Goal: Task Accomplishment & Management: Complete application form

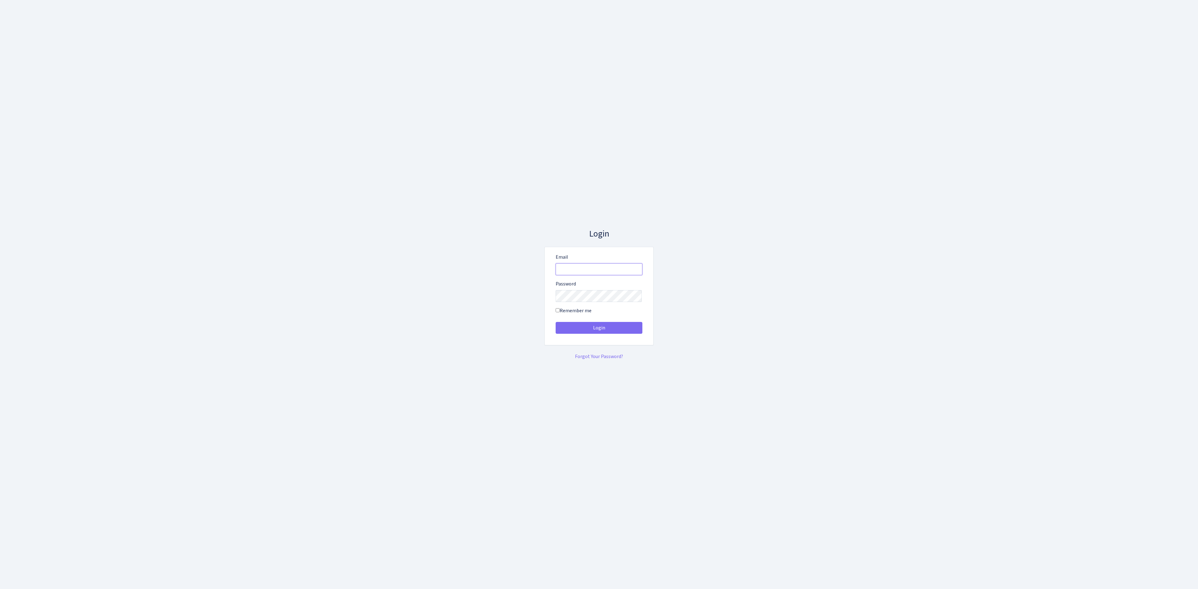
type input "vivio@bank.com"
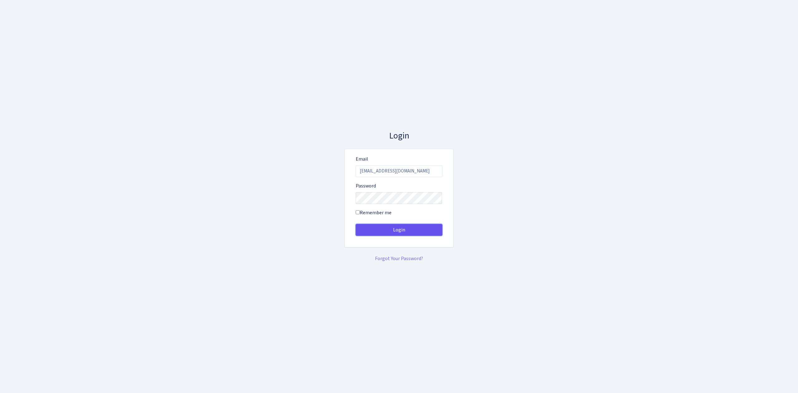
click at [409, 229] on button "Login" at bounding box center [399, 230] width 87 height 12
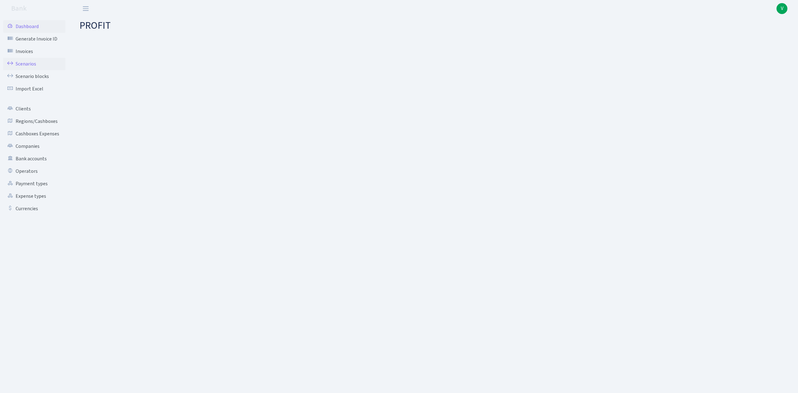
click at [30, 61] on link "Scenarios" at bounding box center [34, 64] width 62 height 12
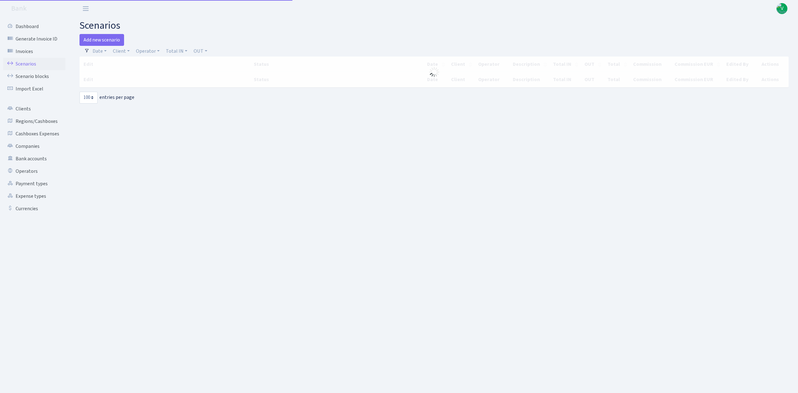
select select "100"
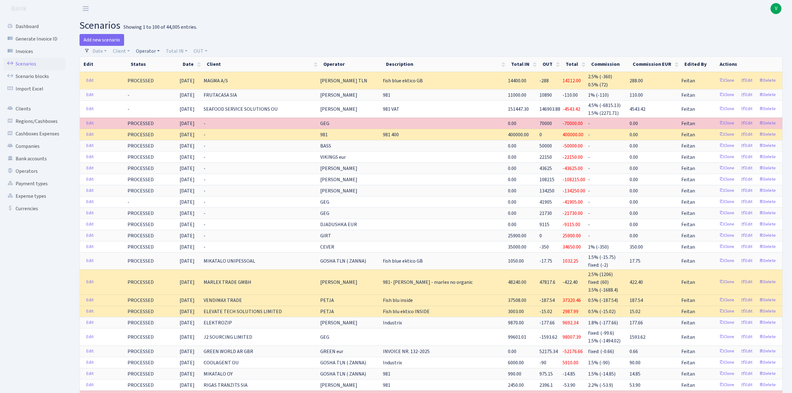
click at [146, 53] on link "Operator" at bounding box center [147, 51] width 29 height 11
click at [147, 76] on input "search" at bounding box center [158, 74] width 46 height 10
type input "valeh"
drag, startPoint x: 158, startPoint y: 73, endPoint x: 123, endPoint y: 69, distance: 35.1
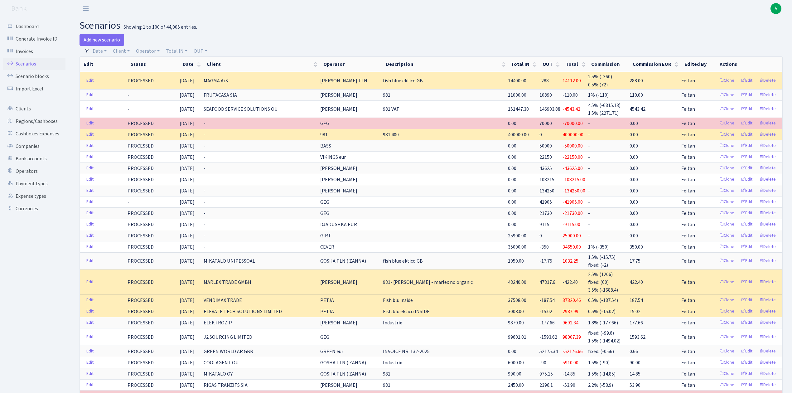
click at [148, 45] on div "Add new scenario" at bounding box center [253, 40] width 347 height 12
click at [148, 46] on link "Operator" at bounding box center [147, 51] width 29 height 11
click at [155, 75] on input "search" at bounding box center [158, 74] width 46 height 10
type input "serg"
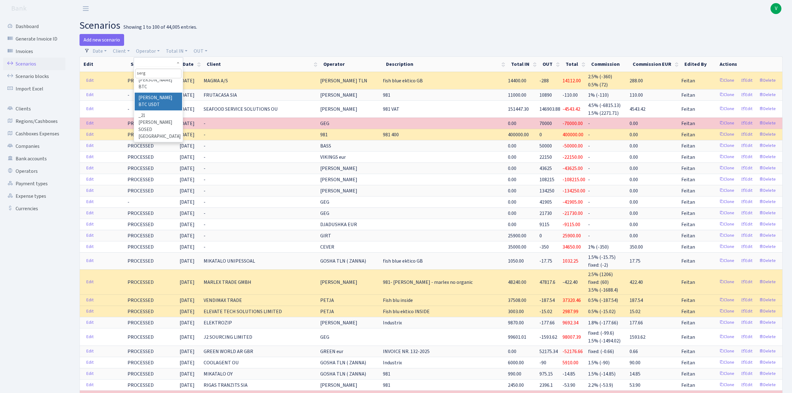
click at [164, 110] on li "[PERSON_NAME] BTC USDT" at bounding box center [158, 102] width 47 height 18
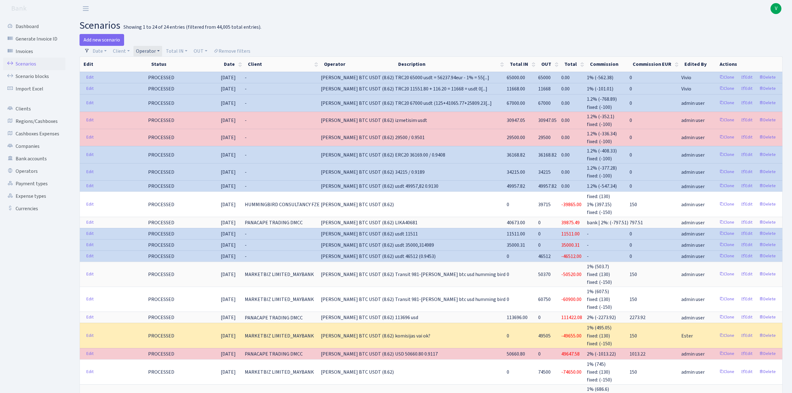
click at [146, 47] on link "Operator" at bounding box center [147, 51] width 29 height 11
select select
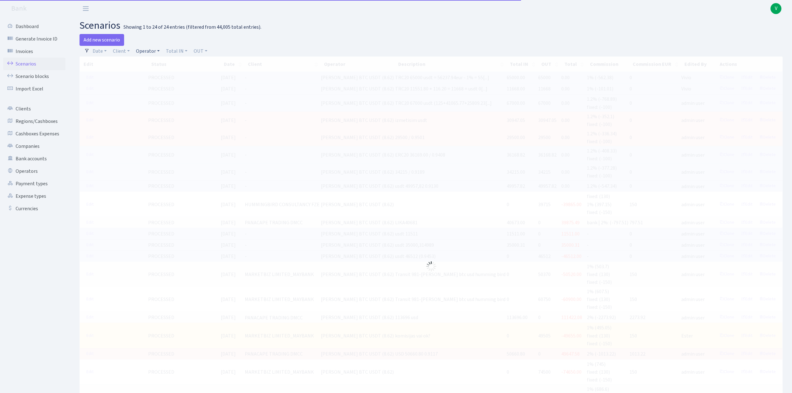
click at [146, 52] on link "Operator" at bounding box center [147, 51] width 29 height 11
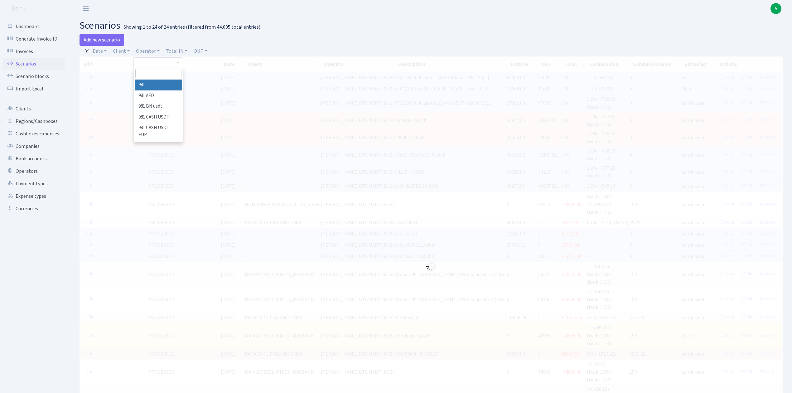
click at [150, 75] on input "search" at bounding box center [158, 74] width 46 height 10
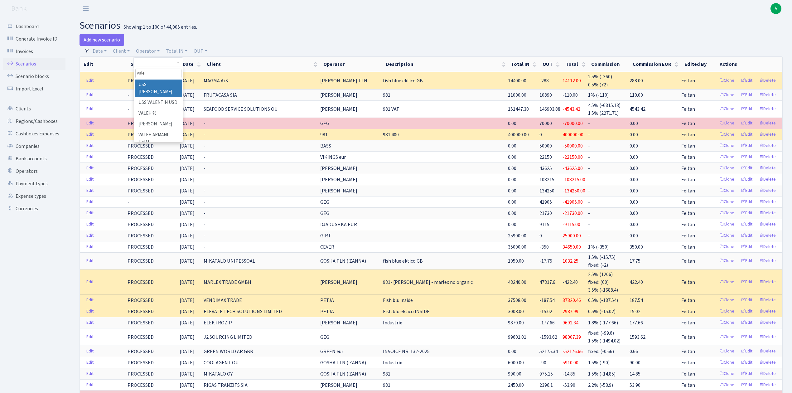
type input "valeh"
drag, startPoint x: 140, startPoint y: 71, endPoint x: 122, endPoint y: 67, distance: 19.3
click at [120, 54] on link "Client" at bounding box center [121, 51] width 22 height 11
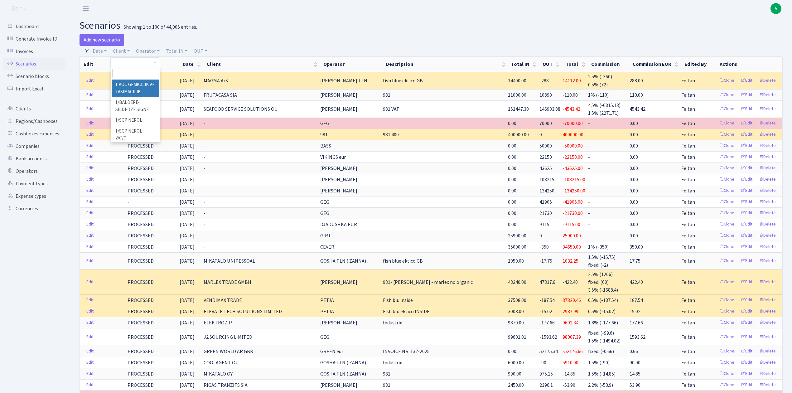
click at [124, 71] on input "search" at bounding box center [135, 74] width 46 height 10
type input "sege"
click at [146, 51] on link "Operator" at bounding box center [147, 51] width 29 height 11
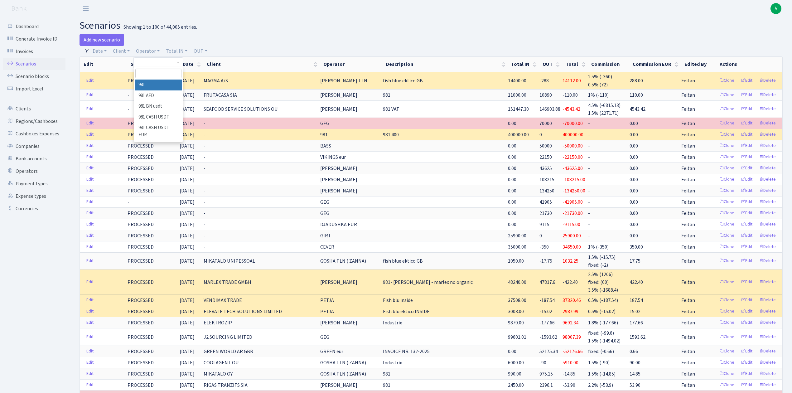
click at [152, 75] on input "search" at bounding box center [158, 74] width 46 height 10
type input "serg"
click at [167, 110] on li "[PERSON_NAME] BTC USDT" at bounding box center [158, 102] width 47 height 18
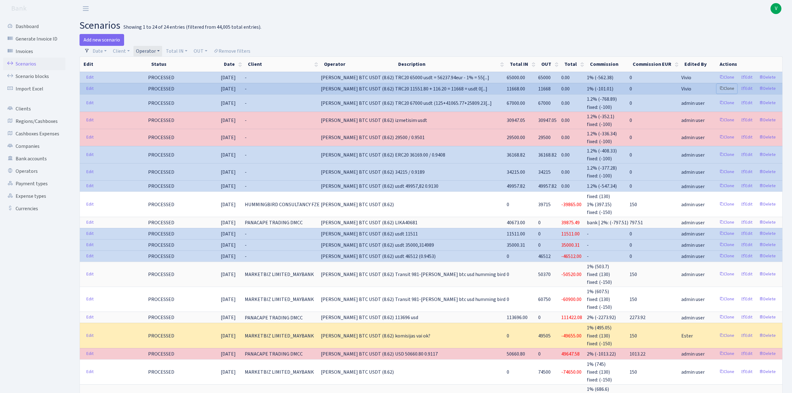
click at [725, 89] on link "Clone" at bounding box center [727, 89] width 21 height 10
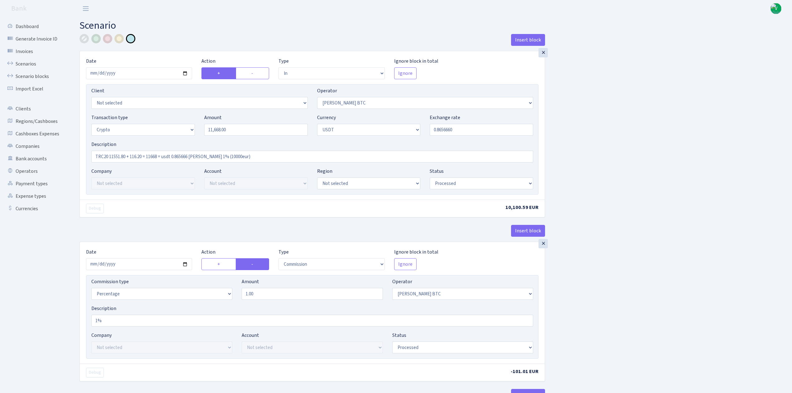
select select "in"
select select "69"
select select "3"
select select "6"
select select "processed"
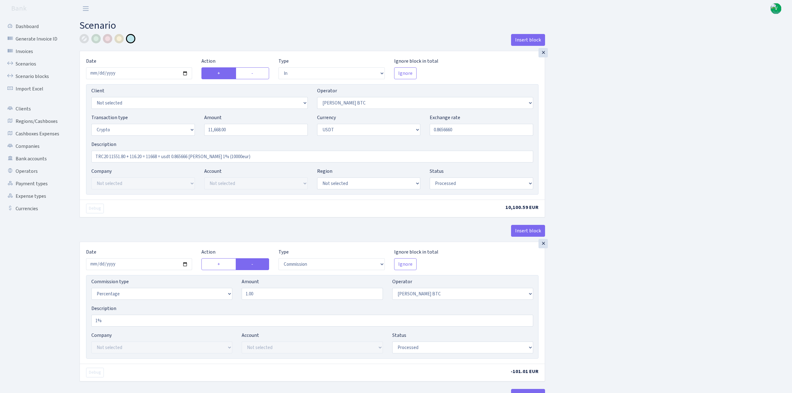
select select "commission"
select select "69"
select select "processed"
select select "in"
select select "259"
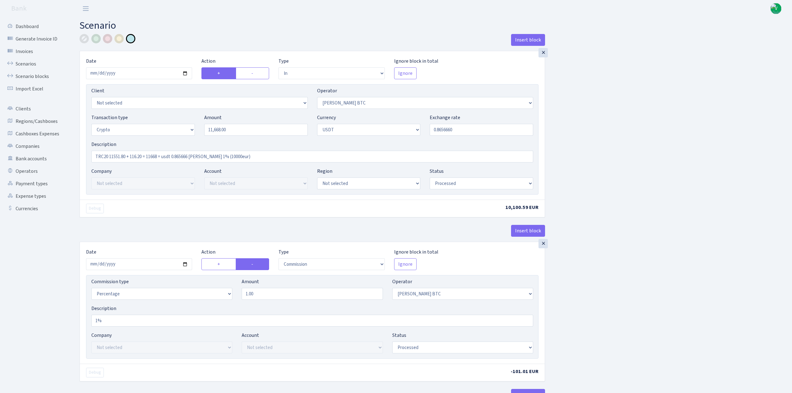
select select "2"
select select "6"
select select "20"
select select "57"
select select "processed"
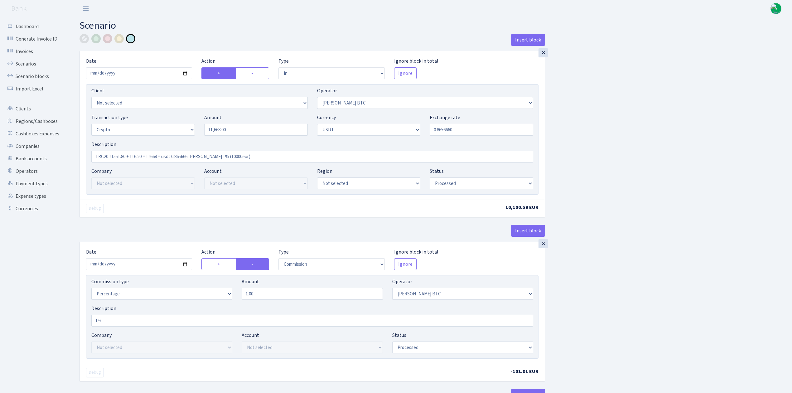
select select "out"
select select "259"
select select "15"
select select "6"
select select "processed"
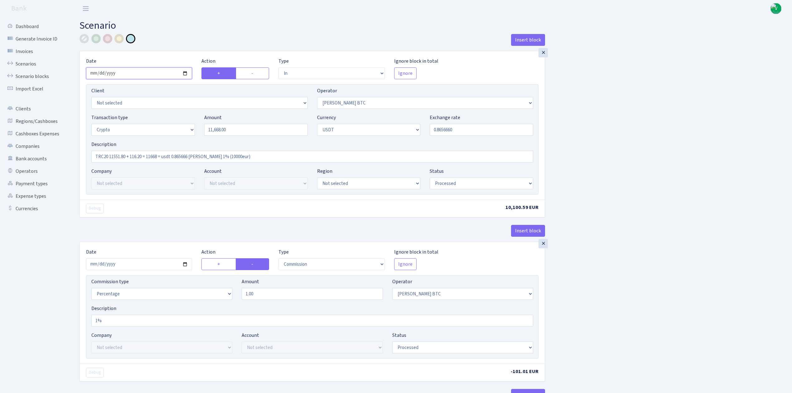
click at [187, 73] on input "2025-04-21" at bounding box center [139, 73] width 106 height 12
type input "2025-09-11"
drag, startPoint x: 246, startPoint y: 128, endPoint x: 189, endPoint y: 120, distance: 57.8
click at [189, 120] on div "Transaction type Not selected 981 ELF FISH crypto GIRT IVO dekl MM-BALTIC eur U…" at bounding box center [312, 127] width 451 height 27
click at [445, 128] on input "0.8656660" at bounding box center [482, 130] width 104 height 12
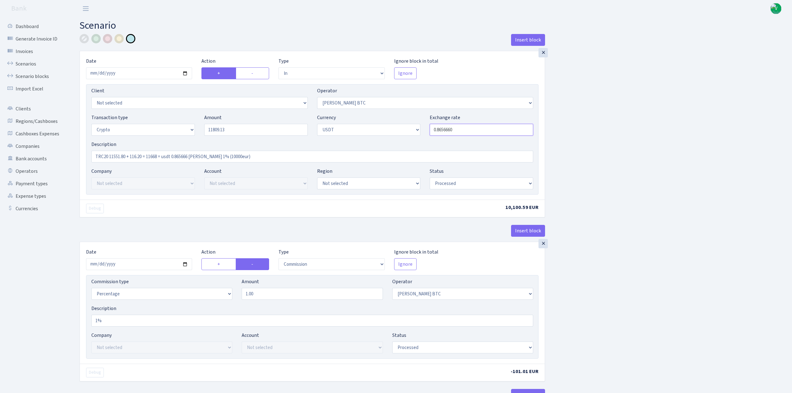
type input "11,809.13"
drag, startPoint x: 440, startPoint y: 128, endPoint x: 486, endPoint y: 132, distance: 45.6
click at [486, 132] on input "0.8656660" at bounding box center [482, 130] width 104 height 12
type input "0.8552700"
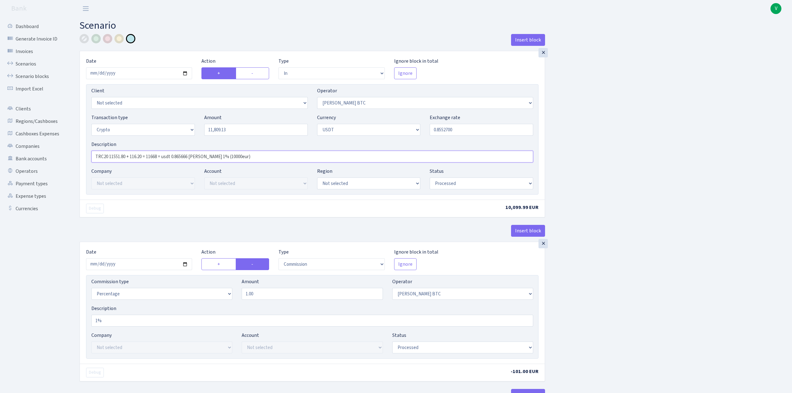
drag, startPoint x: 109, startPoint y: 155, endPoint x: 143, endPoint y: 157, distance: 33.4
click at [143, 157] on input "TRC20 11551.80 + 116.20 = 11668 = usdt 0.865666 RIX 1% (10000eur)" at bounding box center [312, 157] width 442 height 12
click at [167, 155] on input "TRC20 11809.13 usdt = 11668 = usdt 0.865666 RIX 1% (10000eur)" at bounding box center [312, 157] width 442 height 12
drag, startPoint x: 142, startPoint y: 156, endPoint x: 250, endPoint y: 163, distance: 108.5
click at [250, 163] on div "Description TRC20 11809.13 usdt = 11668 = usdt 0.865666 RIX 1% (10000eur)" at bounding box center [312, 154] width 451 height 27
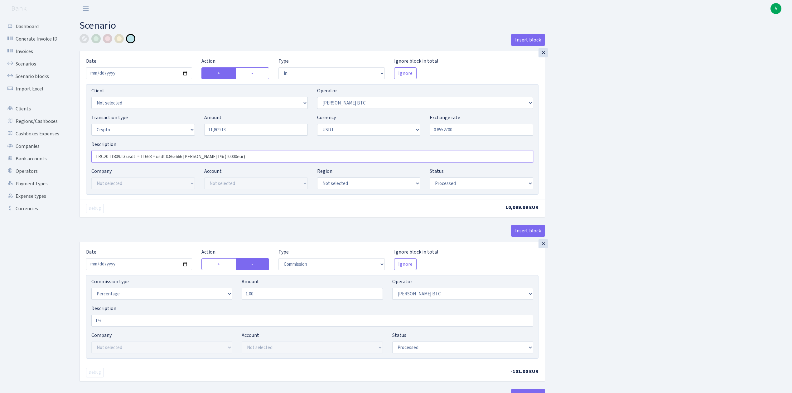
paste input "0100eur=11809.13usd; RIX10000eur; 1.16922; 0.855270"
click at [158, 157] on input "TRC20 11809.13 usdt = 10100eur=11809.13usd; RIX10000eur; 1.16922; 0.855270" at bounding box center [312, 157] width 442 height 12
type input "TRC20 11809.13 usdt = 10100eur; RIX10000eur; 1.16922; 0.855270"
click at [185, 266] on input "2025-04-21" at bounding box center [139, 264] width 106 height 12
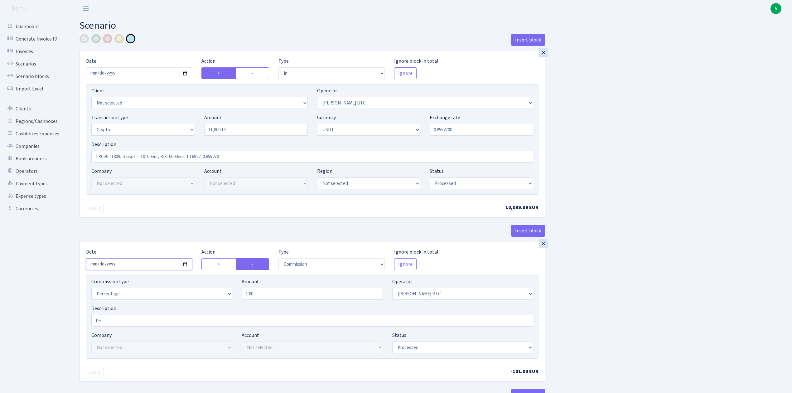
type input "[DATE]"
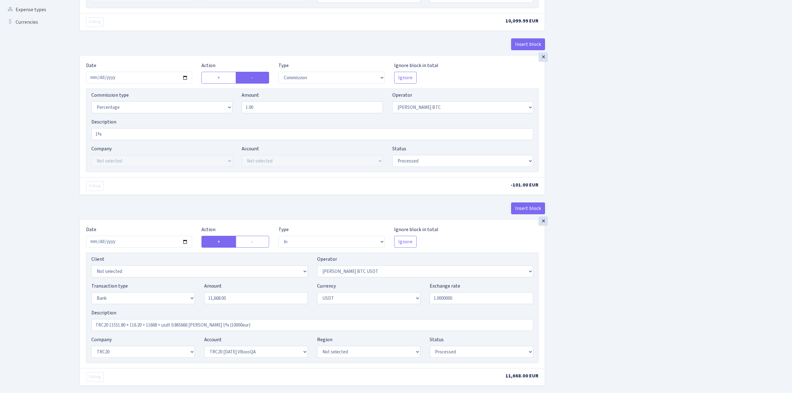
scroll to position [208, 0]
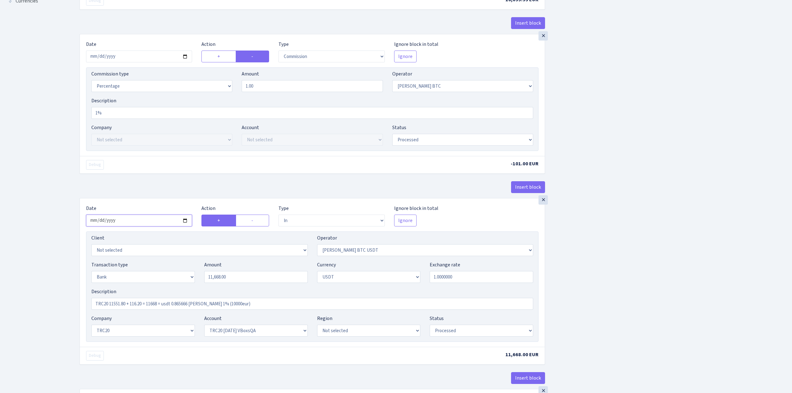
click at [185, 222] on input "2025-04-21" at bounding box center [139, 221] width 106 height 12
type input "[DATE]"
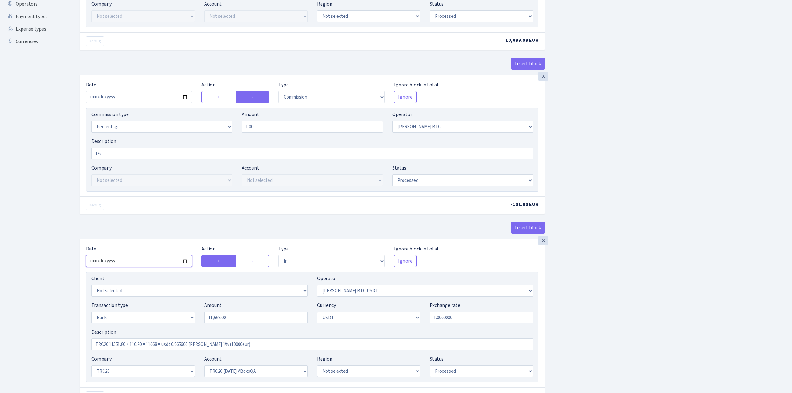
scroll to position [41, 0]
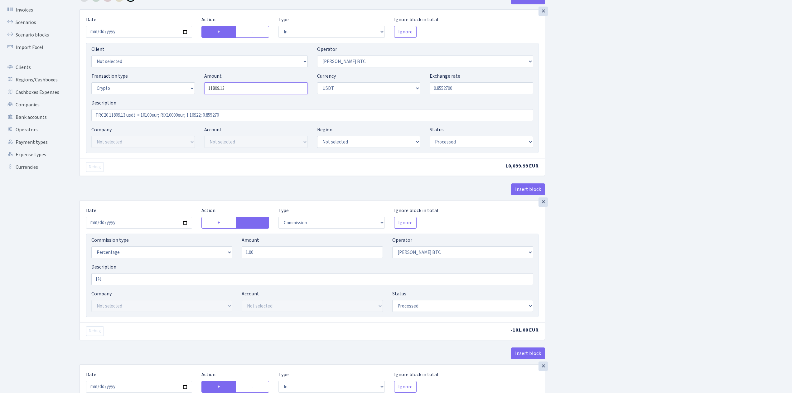
drag, startPoint x: 243, startPoint y: 86, endPoint x: 193, endPoint y: 85, distance: 49.3
click at [193, 85] on div "Transaction type Not selected 981 ELF FISH crypto GIRT IVO dekl MM-BALTIC eur U…" at bounding box center [312, 85] width 451 height 27
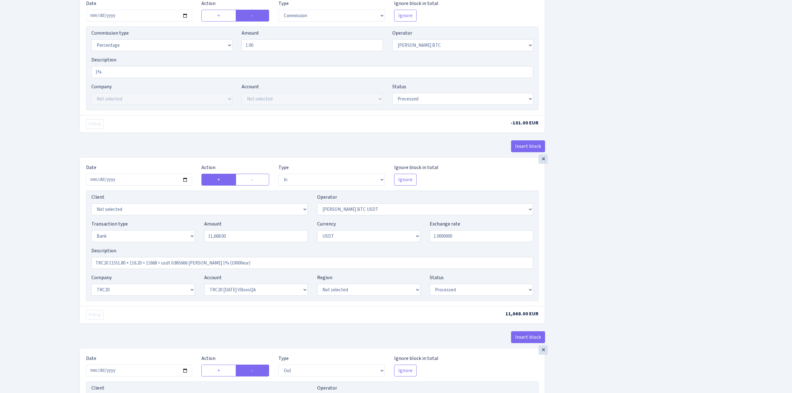
scroll to position [249, 0]
type input "11,809.13"
drag, startPoint x: 212, startPoint y: 234, endPoint x: 200, endPoint y: 234, distance: 12.5
click at [200, 234] on div "Amount 11668.00" at bounding box center [256, 230] width 113 height 22
paste input "809.13"
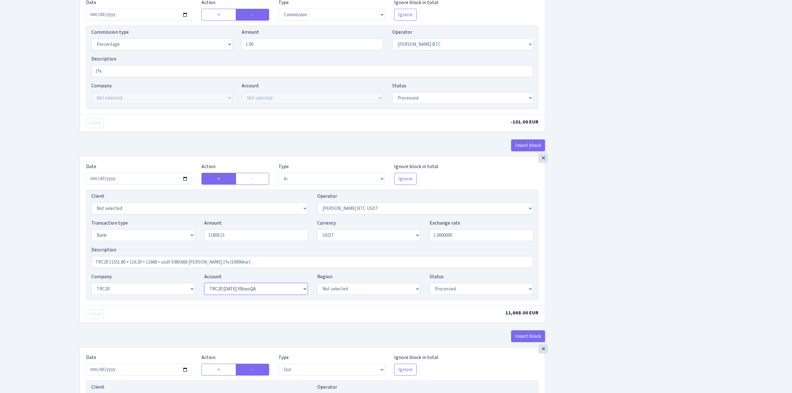
click at [255, 293] on select "Not selected TRC20 2024.08.01 S8dYrDY TRC20 2024.09.12 KEMg2gdc TRC20 2024.10.1…" at bounding box center [256, 289] width 104 height 12
type input "11,809.13"
select select "61"
click at [204, 286] on select "Not selected TRC20 2024.08.01 S8dYrDY TRC20 2024.09.12 KEMg2gdc TRC20 2024.10.1…" at bounding box center [256, 289] width 104 height 12
click at [592, 278] on div "Insert block × Date 2025-09-11 Action + - Type --- In Out Commission Field requ…" at bounding box center [431, 176] width 713 height 782
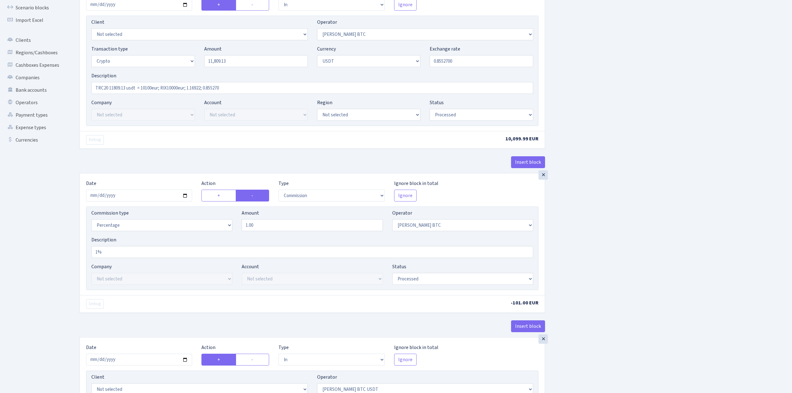
scroll to position [41, 0]
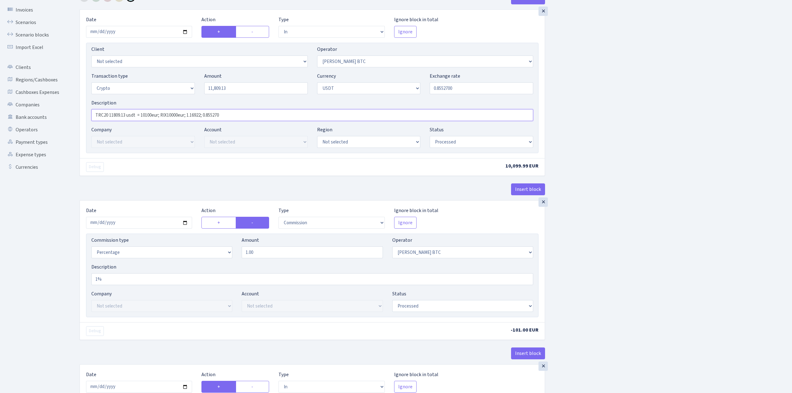
drag, startPoint x: 239, startPoint y: 116, endPoint x: 80, endPoint y: 115, distance: 158.7
click at [80, 115] on div "× Date 2025-09-11 Action + - Type --- In Out Commission Field required. Ignore …" at bounding box center [312, 84] width 465 height 148
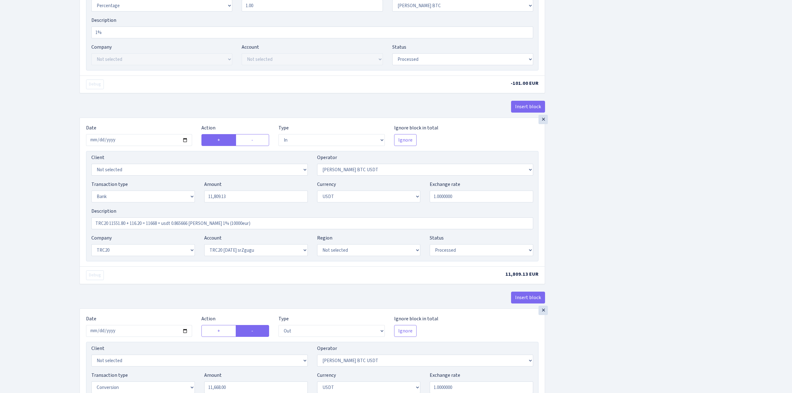
scroll to position [291, 0]
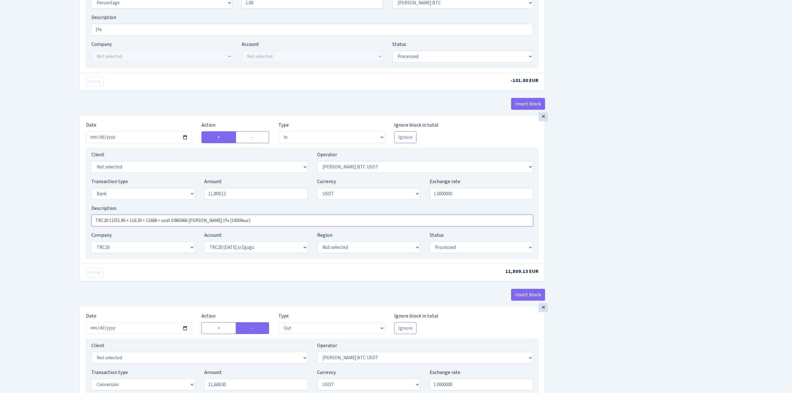
drag, startPoint x: 244, startPoint y: 222, endPoint x: 72, endPoint y: 217, distance: 172.2
click at [72, 217] on div "Insert block × Date 2025-09-11 Action + - Type --- In Out Commission Field requ…" at bounding box center [431, 139] width 722 height 793
paste input "809.13 usdt = 10100eur; RIX10000eur; 1.16922; 0.855270"
type input "TRC20 11809.13 usdt = 10100eur; RIX10000eur; 1.16922; 0.855270"
click at [605, 222] on div "Insert block × Date 2025-09-11 Action + - Type --- In Out Commission Field requ…" at bounding box center [431, 134] width 713 height 782
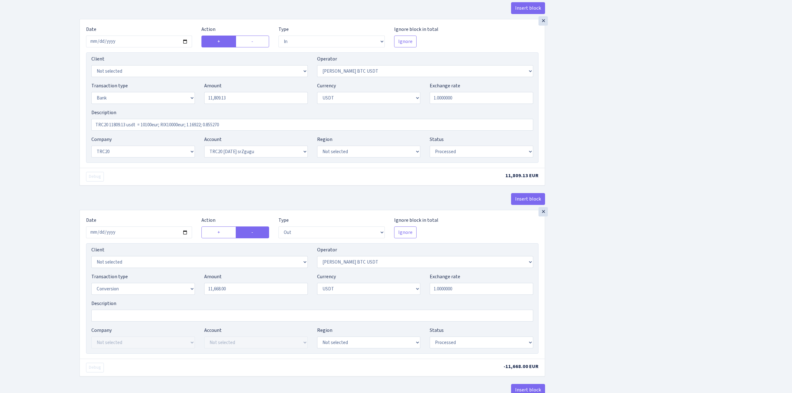
scroll to position [455, 0]
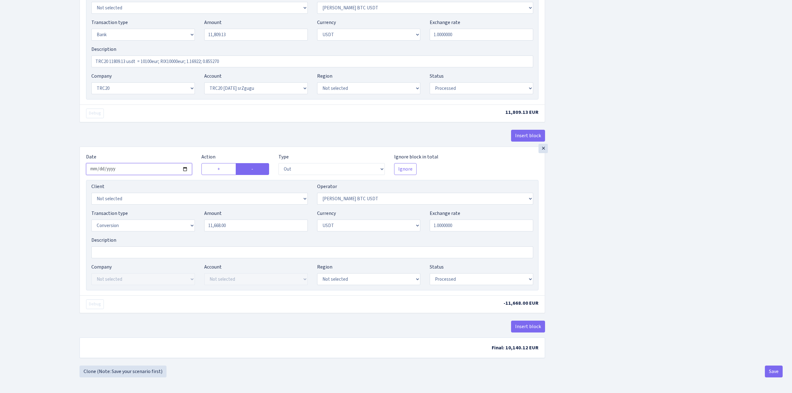
click at [186, 168] on input "2025-04-21" at bounding box center [139, 169] width 106 height 12
type input "2025-09-11"
click at [770, 371] on button "Save" at bounding box center [774, 371] width 18 height 12
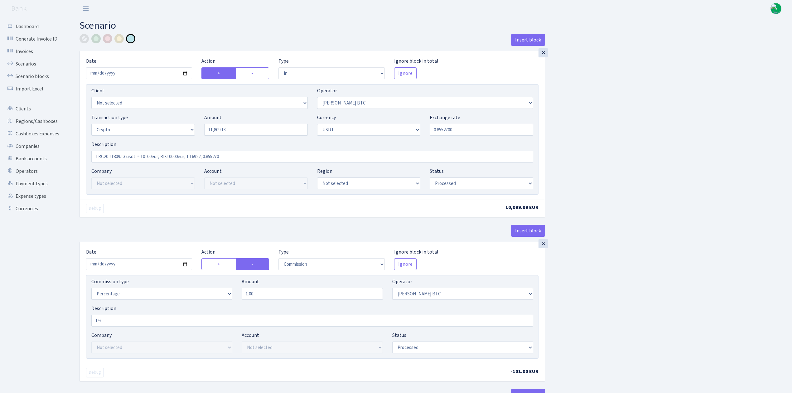
select select "in"
select select "69"
select select "3"
select select "6"
select select "processed"
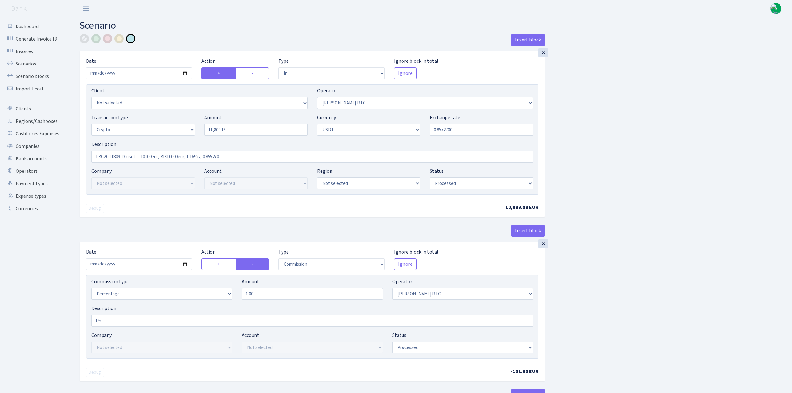
select select "commission"
select select "69"
select select "processed"
select select "in"
select select "259"
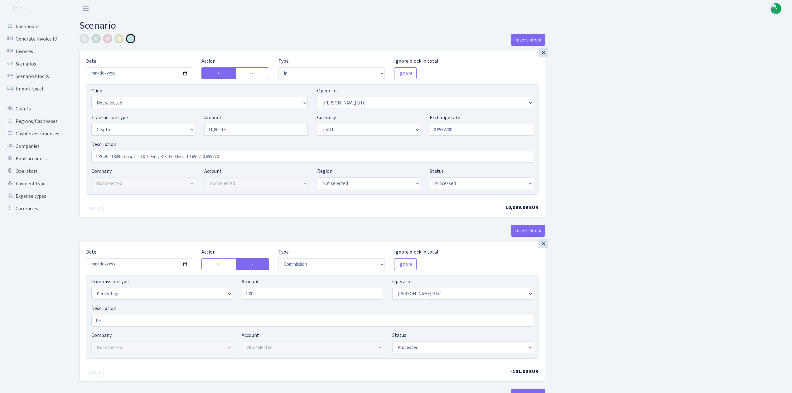
select select "2"
select select "6"
select select "20"
select select "61"
select select "processed"
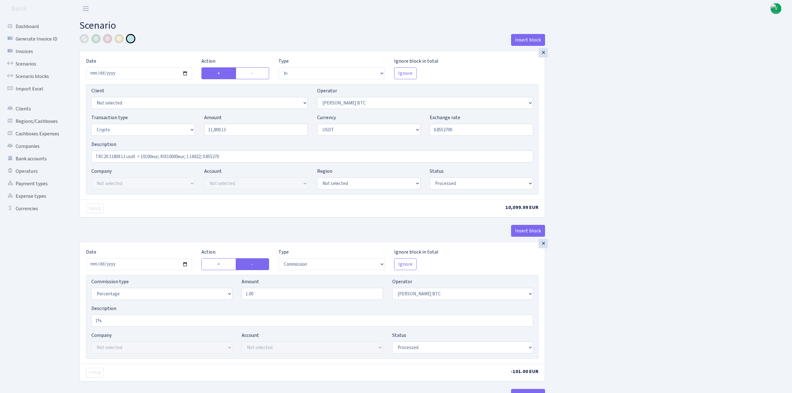
select select "out"
select select "259"
select select "15"
select select "6"
select select "processed"
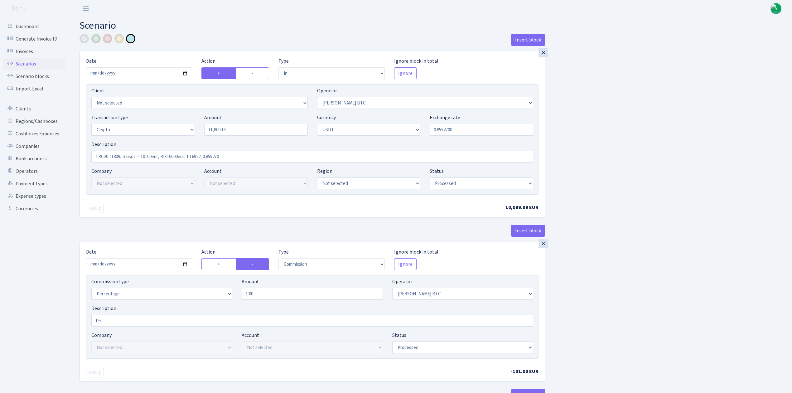
click at [28, 63] on link "Scenarios" at bounding box center [34, 64] width 62 height 12
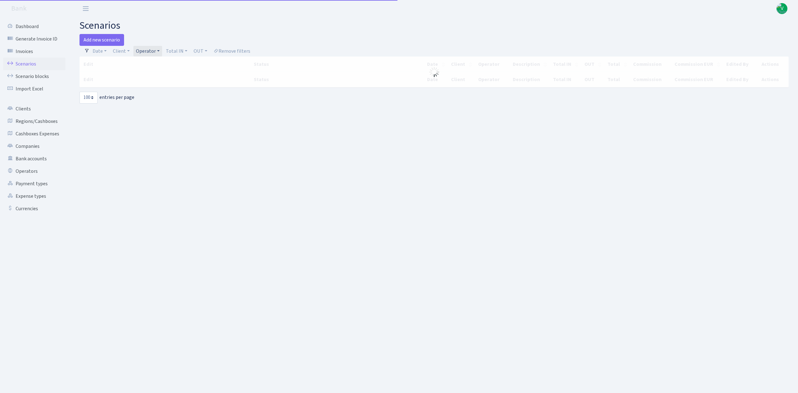
select select "100"
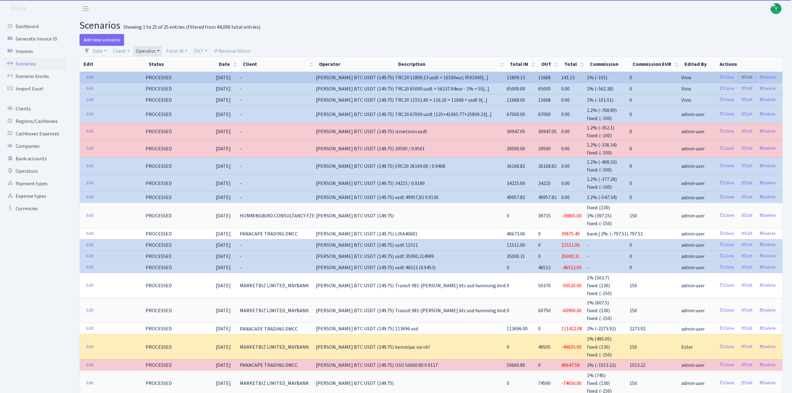
click at [749, 74] on link "Edit" at bounding box center [746, 78] width 17 height 10
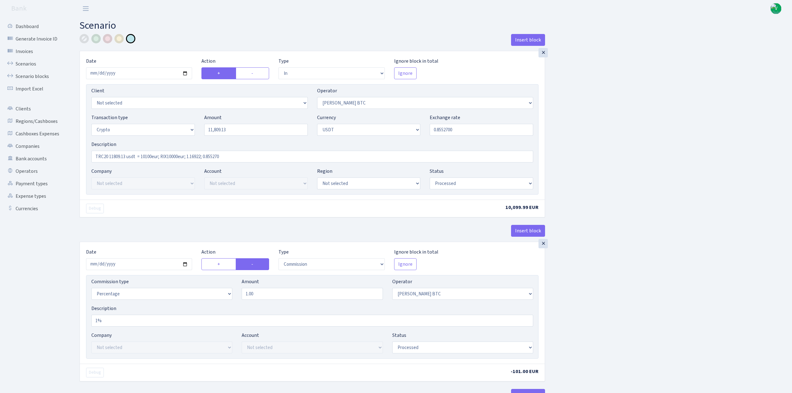
select select "in"
select select "69"
select select "3"
select select "6"
select select "processed"
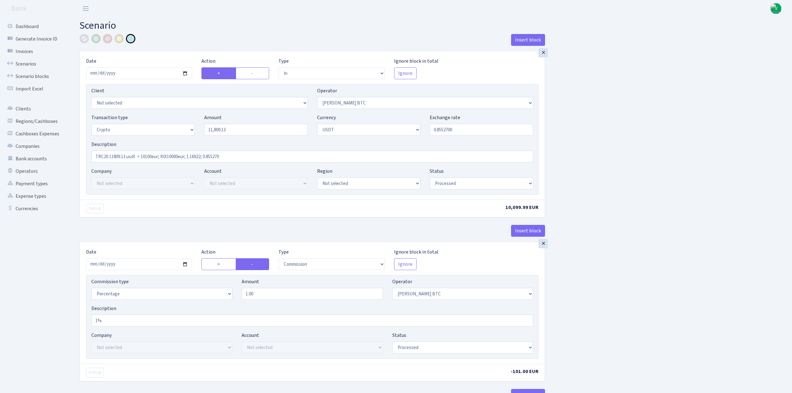
select select "commission"
select select "69"
select select "processed"
select select "in"
select select "259"
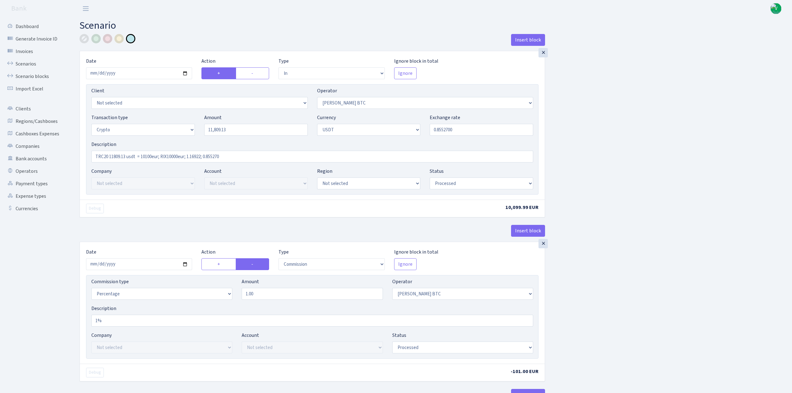
select select "2"
select select "6"
select select "20"
select select "61"
select select "processed"
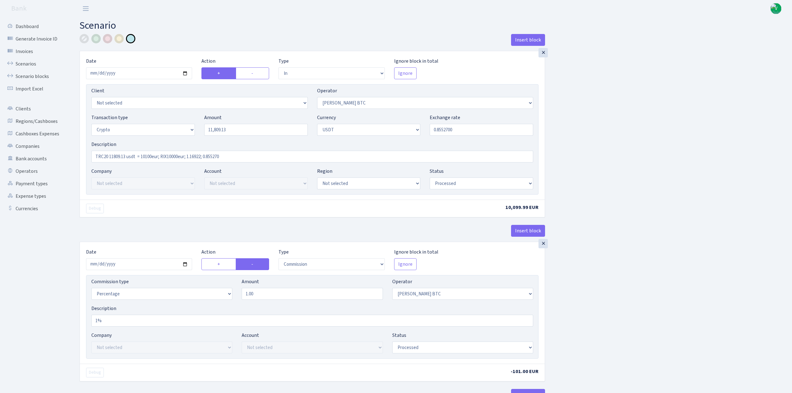
select select "out"
select select "259"
select select "15"
select select "6"
select select "processed"
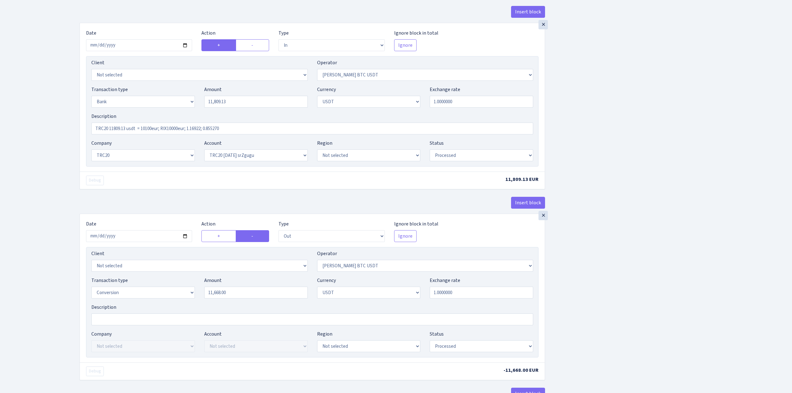
scroll to position [416, 0]
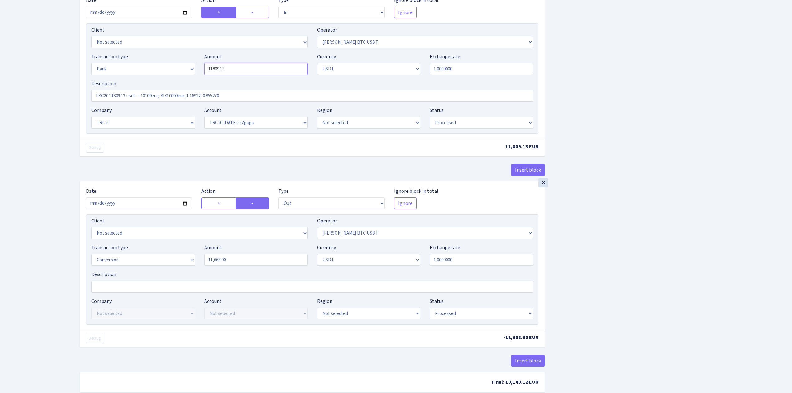
drag, startPoint x: 257, startPoint y: 73, endPoint x: 193, endPoint y: 63, distance: 64.4
click at [193, 63] on div "Transaction type Not selected 981 ELF FISH crypto GIRT IVO dekl MM-BALTIC eur U…" at bounding box center [312, 66] width 451 height 27
click at [228, 261] on input "11,668.00" at bounding box center [256, 260] width 104 height 12
type input "11,809.13"
drag, startPoint x: 236, startPoint y: 262, endPoint x: 198, endPoint y: 259, distance: 38.1
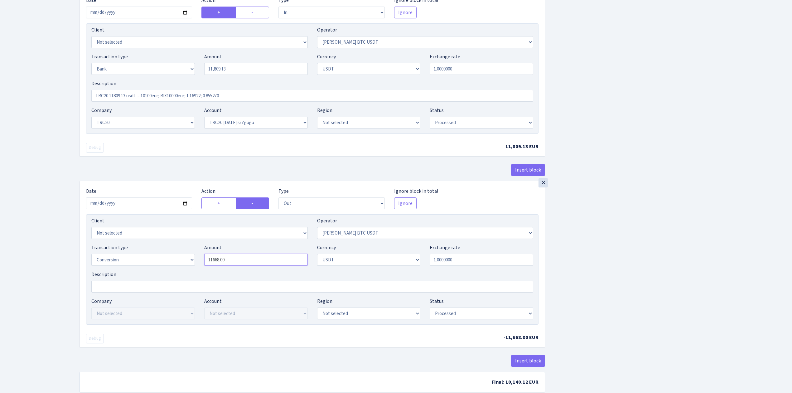
click at [198, 259] on div "Transaction type Not selected 981 ELF FISH crypto GIRT IVO dekl MM-BALTIC eur U…" at bounding box center [312, 257] width 451 height 27
paste input "809.13"
click at [661, 315] on div "Insert block × Date 2025-09-11 Action + - Type --- In Out Commission Field requ…" at bounding box center [431, 9] width 713 height 782
type input "11,809.13"
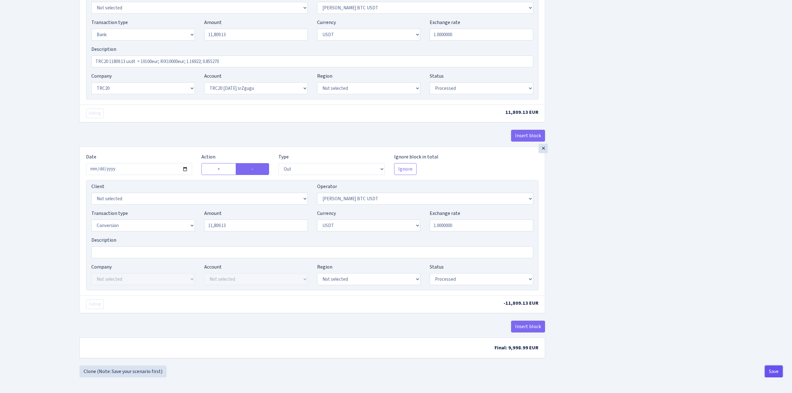
click at [777, 368] on button "Save" at bounding box center [774, 371] width 18 height 12
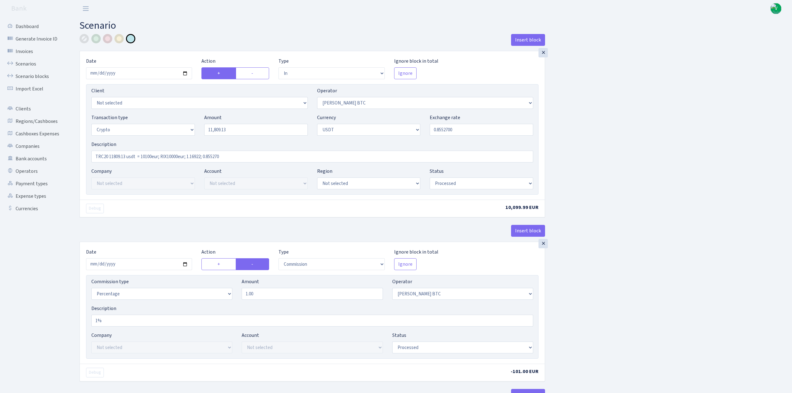
select select "in"
select select "69"
select select "3"
select select "6"
select select "processed"
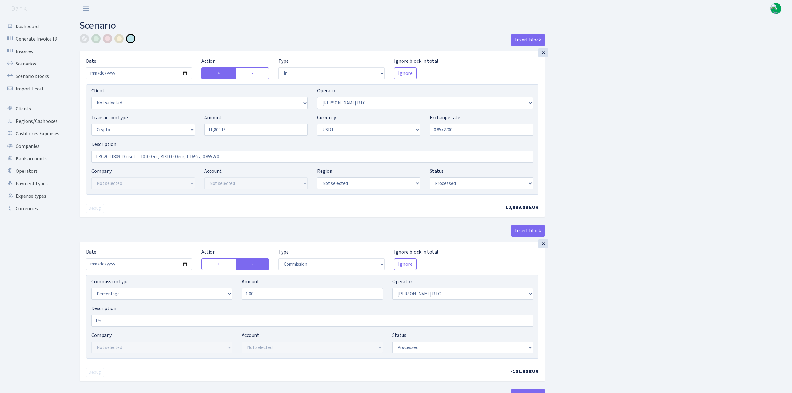
select select "commission"
select select "69"
select select "processed"
select select "in"
select select "259"
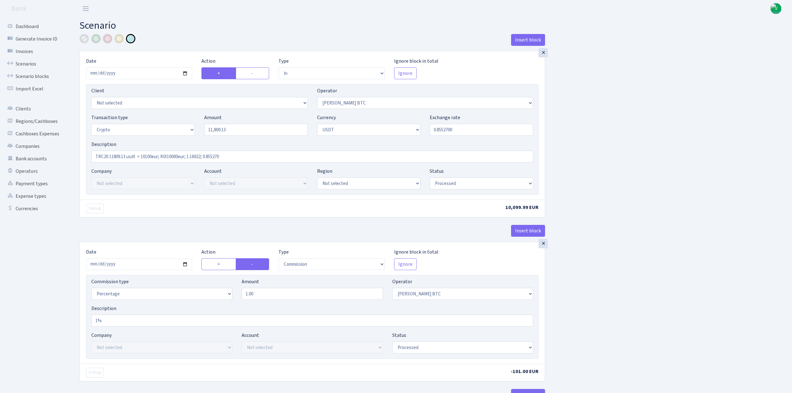
select select "2"
select select "6"
select select "20"
select select "61"
select select "processed"
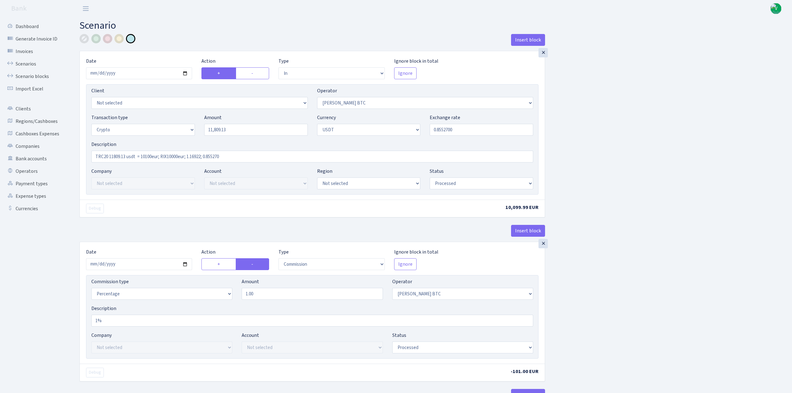
select select "out"
select select "259"
select select "15"
select select "6"
select select "processed"
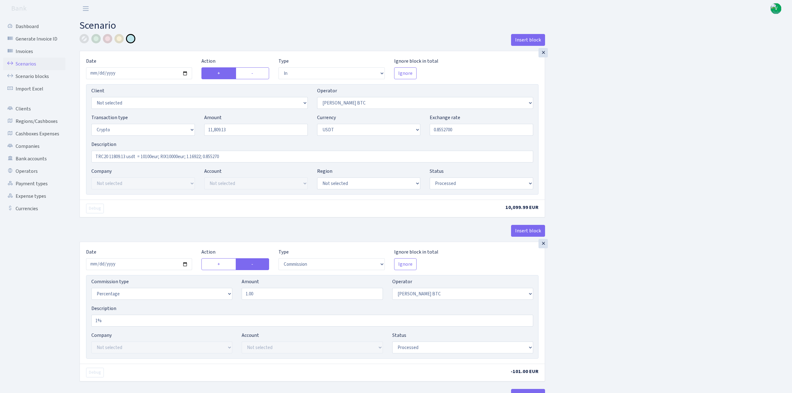
click at [27, 62] on link "Scenarios" at bounding box center [34, 64] width 62 height 12
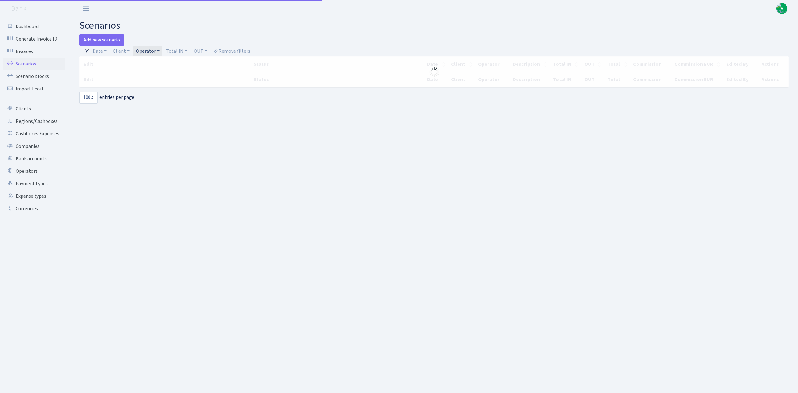
select select "100"
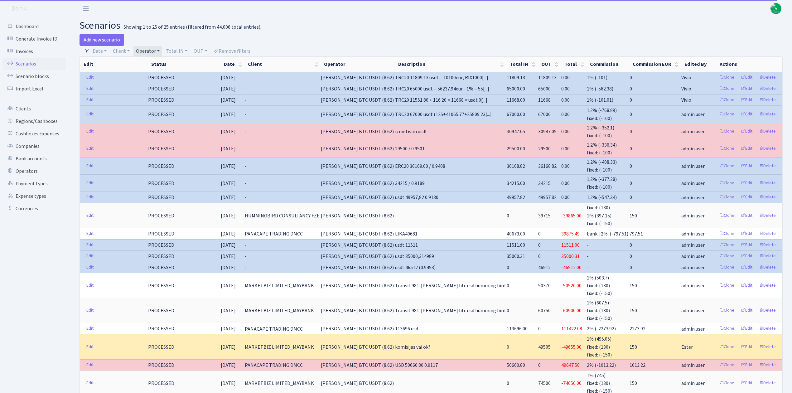
click at [153, 51] on link "Operator" at bounding box center [147, 51] width 29 height 11
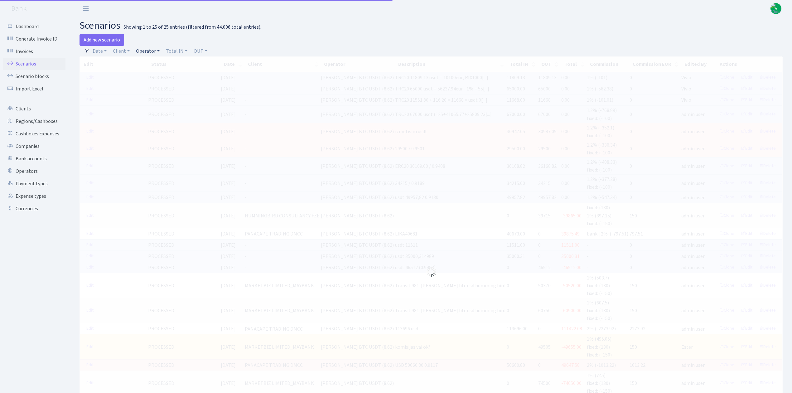
click at [152, 50] on link "Operator" at bounding box center [147, 51] width 29 height 11
click at [159, 73] on input "search" at bounding box center [158, 74] width 46 height 10
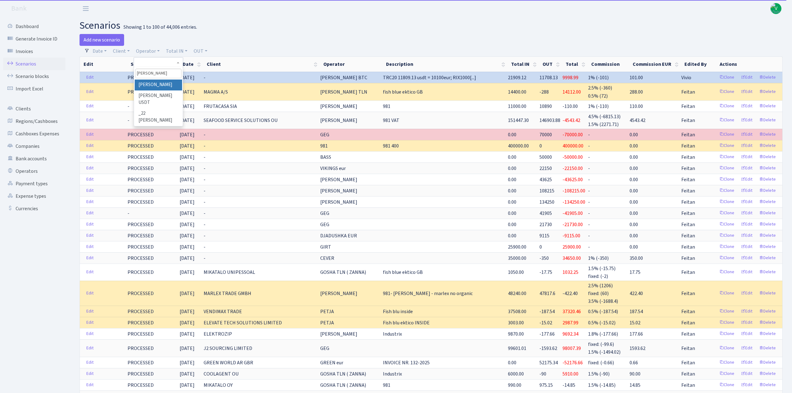
type input "kost"
click at [160, 85] on li "[PERSON_NAME]" at bounding box center [158, 85] width 47 height 11
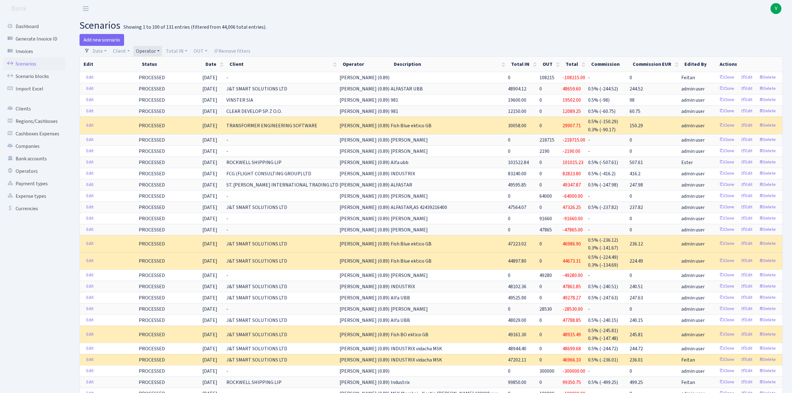
click at [152, 48] on link "Operator" at bounding box center [147, 51] width 29 height 11
select select
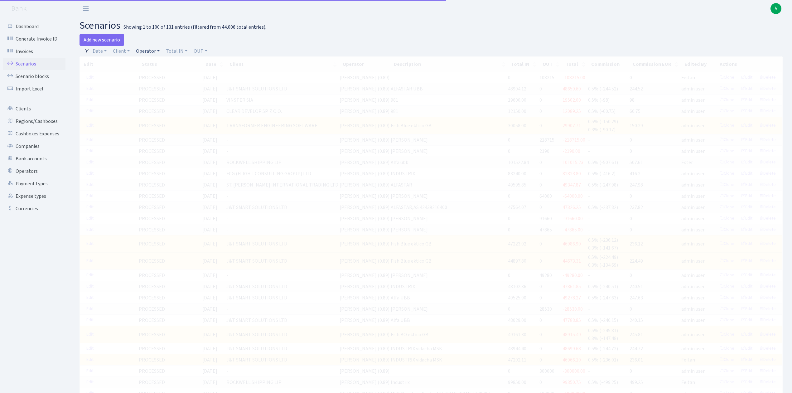
click at [152, 50] on link "Operator" at bounding box center [147, 51] width 29 height 11
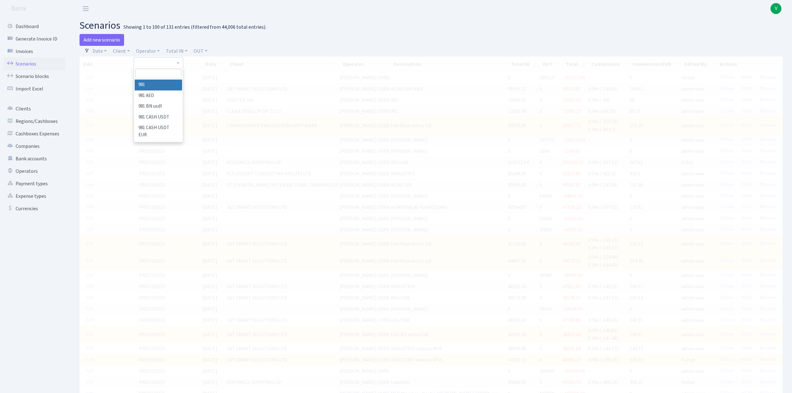
click at [155, 71] on input "search" at bounding box center [158, 74] width 46 height 10
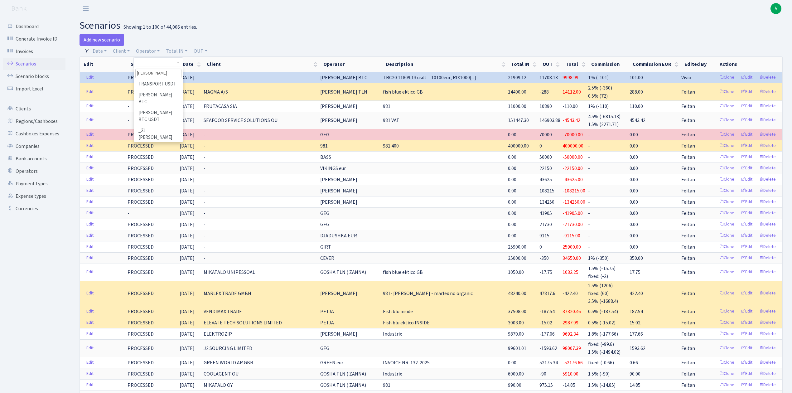
scroll to position [165, 0]
type input "serge"
click at [159, 93] on li "SERGEY BTC" at bounding box center [158, 84] width 47 height 18
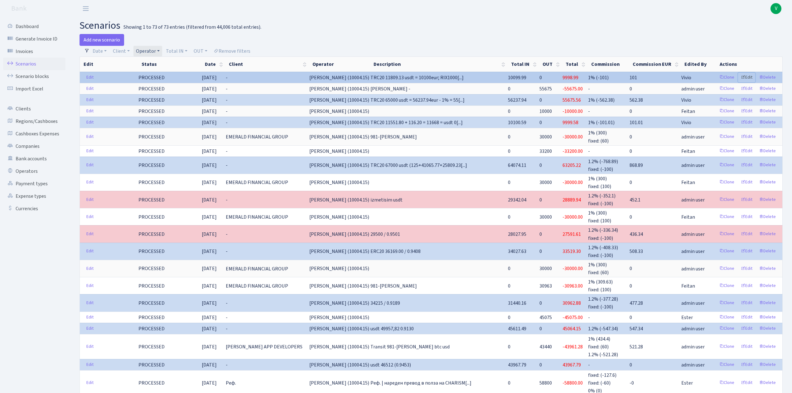
click at [747, 75] on link "Edit" at bounding box center [746, 78] width 17 height 10
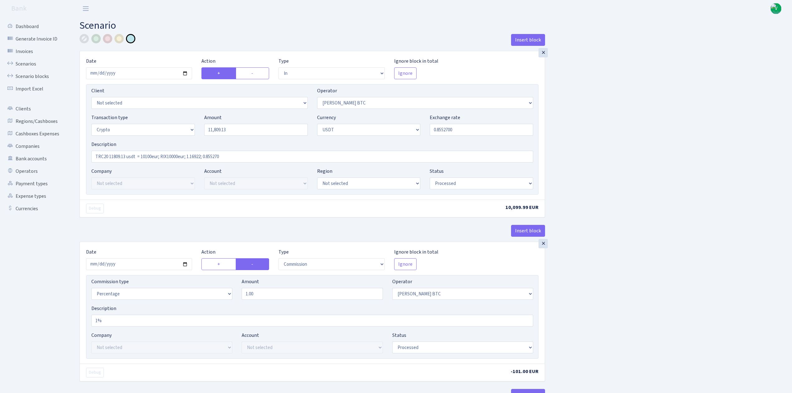
select select "in"
select select "69"
select select "3"
select select "6"
select select "processed"
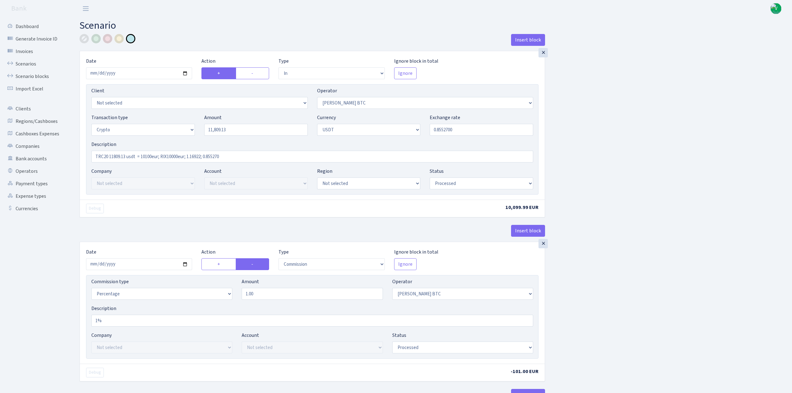
select select "commission"
select select "69"
select select "processed"
select select "in"
select select "259"
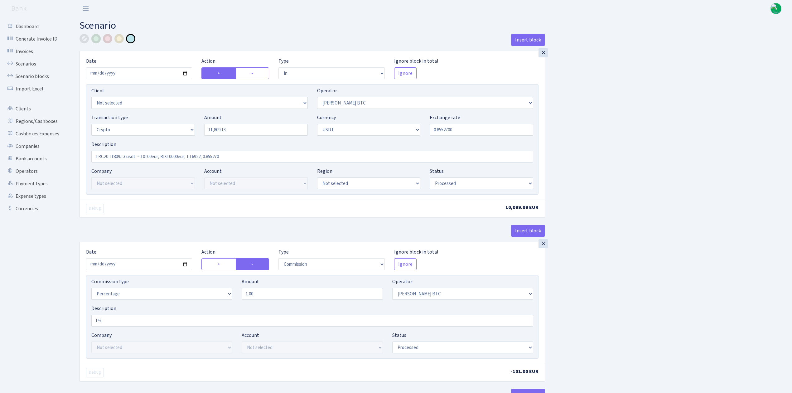
select select "2"
select select "6"
select select "20"
select select "61"
select select "processed"
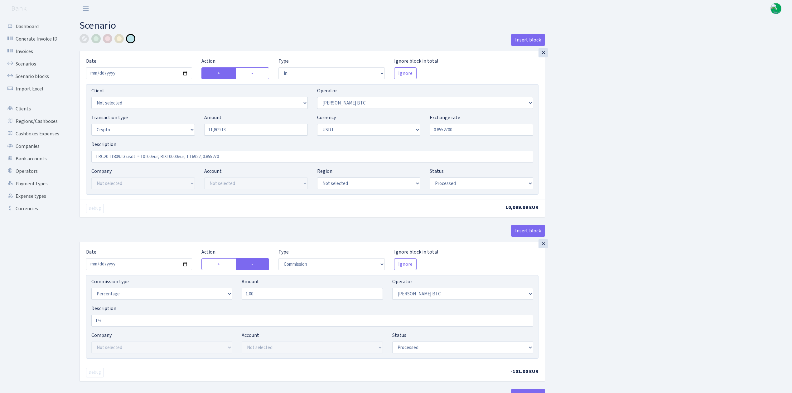
select select "out"
select select "259"
select select "15"
select select "6"
select select "processed"
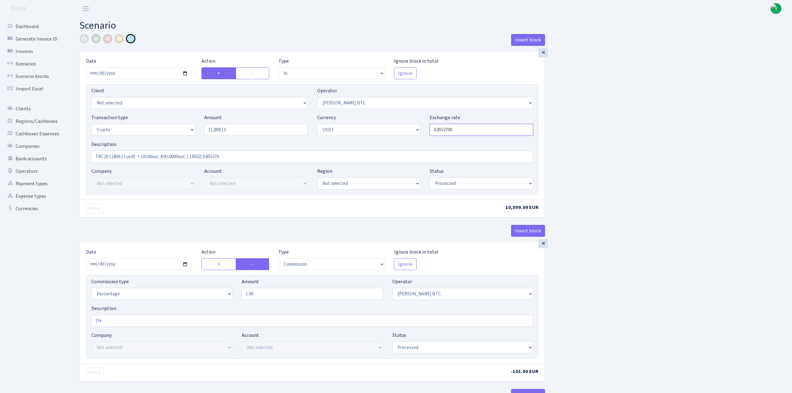
drag, startPoint x: 448, startPoint y: 130, endPoint x: 465, endPoint y: 129, distance: 16.6
click at [465, 129] on input "0.8552700" at bounding box center [482, 130] width 104 height 12
drag, startPoint x: 447, startPoint y: 127, endPoint x: 488, endPoint y: 135, distance: 42.1
click at [490, 135] on input "0.8552800" at bounding box center [482, 130] width 104 height 12
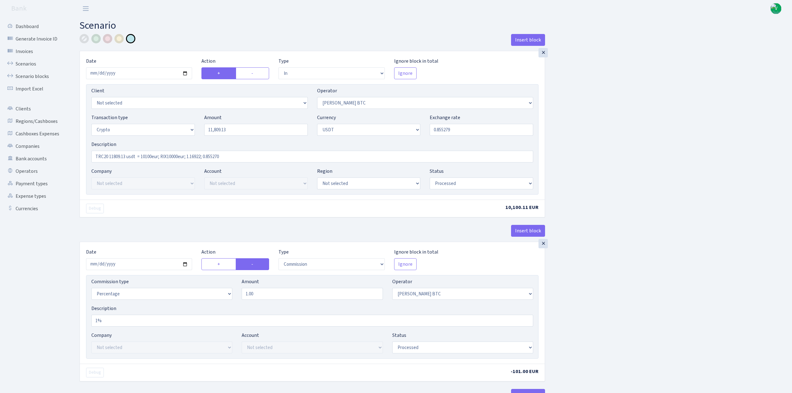
drag, startPoint x: 449, startPoint y: 129, endPoint x: 488, endPoint y: 130, distance: 38.7
click at [488, 130] on input "0.8552790" at bounding box center [482, 130] width 104 height 12
drag, startPoint x: 452, startPoint y: 130, endPoint x: 488, endPoint y: 130, distance: 36.2
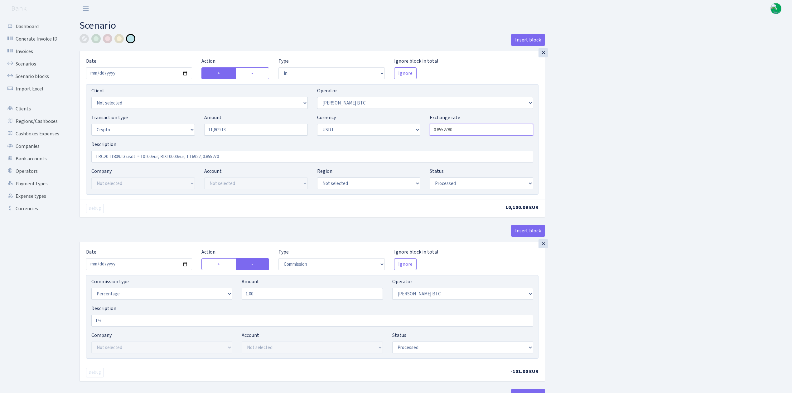
click at [488, 130] on input "0.8552780" at bounding box center [482, 130] width 104 height 12
drag, startPoint x: 453, startPoint y: 131, endPoint x: 468, endPoint y: 132, distance: 15.3
click at [468, 132] on input "0.8552750" at bounding box center [482, 130] width 104 height 12
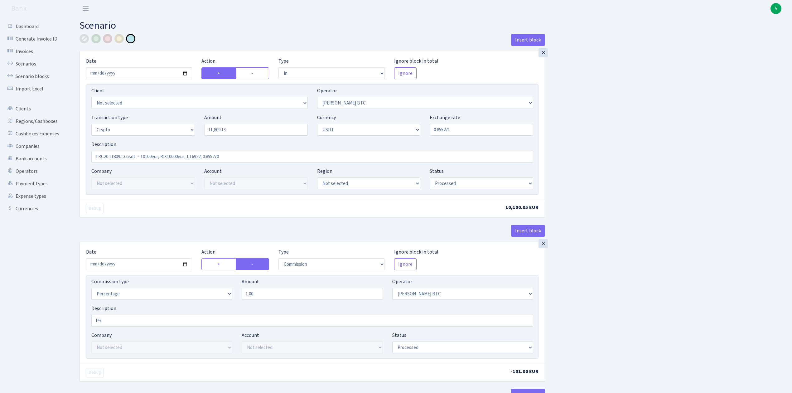
type input "0.8552710"
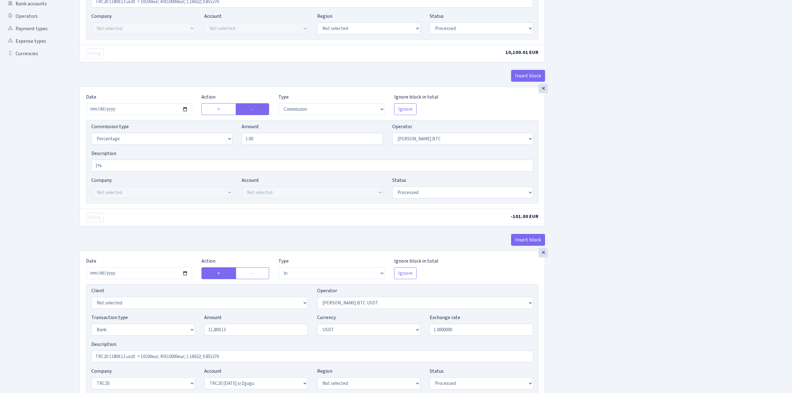
scroll to position [81, 0]
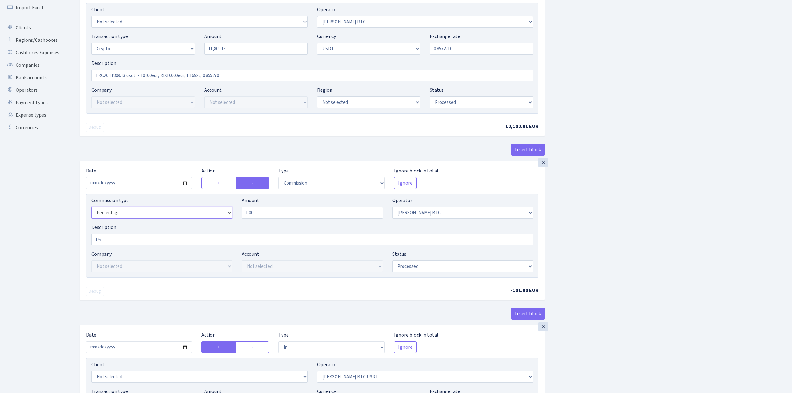
click at [169, 210] on select "Percentage Fixed Bank" at bounding box center [161, 213] width 141 height 12
select select "bank"
click at [91, 209] on select "Percentage Fixed Bank" at bounding box center [161, 213] width 141 height 12
click at [665, 273] on div "Insert block × Date 2025-09-11 Action + - Type --- In Out Commission Field requ…" at bounding box center [431, 344] width 713 height 782
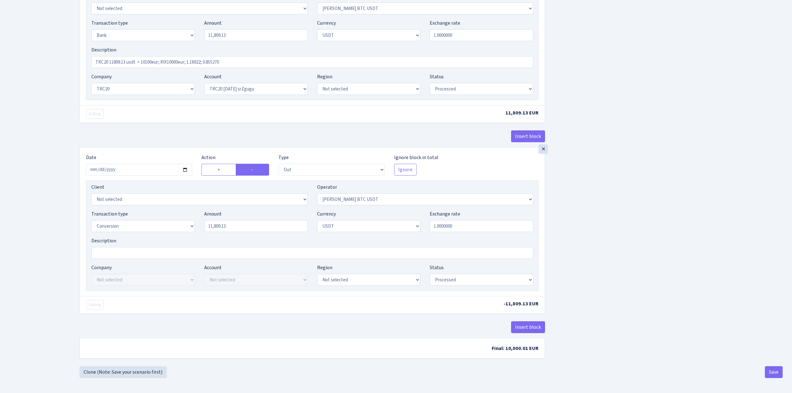
scroll to position [455, 0]
click at [770, 370] on button "Save" at bounding box center [774, 371] width 18 height 12
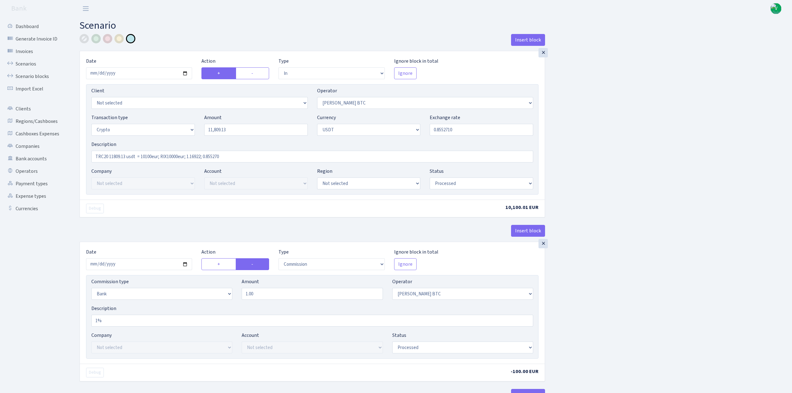
select select "in"
select select "69"
select select "3"
select select "6"
select select "processed"
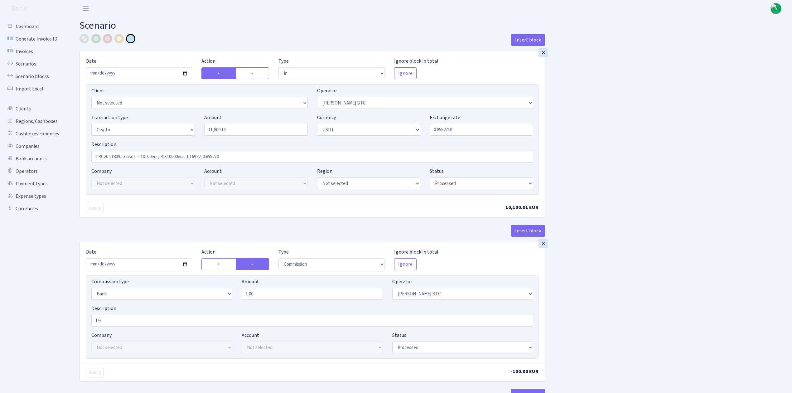
select select "commission"
select select "bank"
select select "69"
select select "processed"
select select "in"
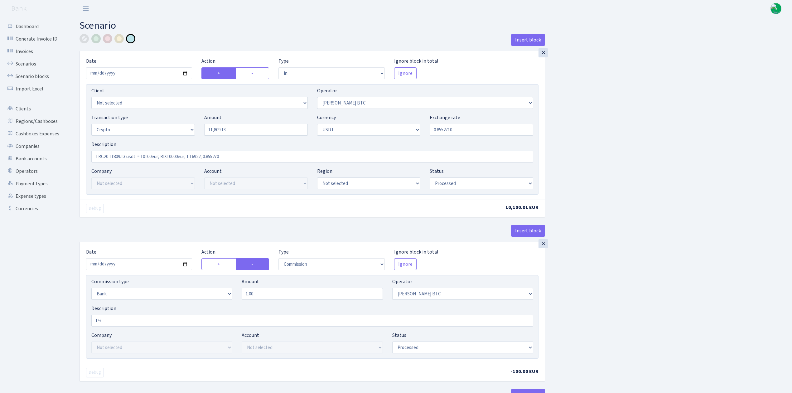
select select "259"
select select "2"
select select "6"
select select "20"
select select "61"
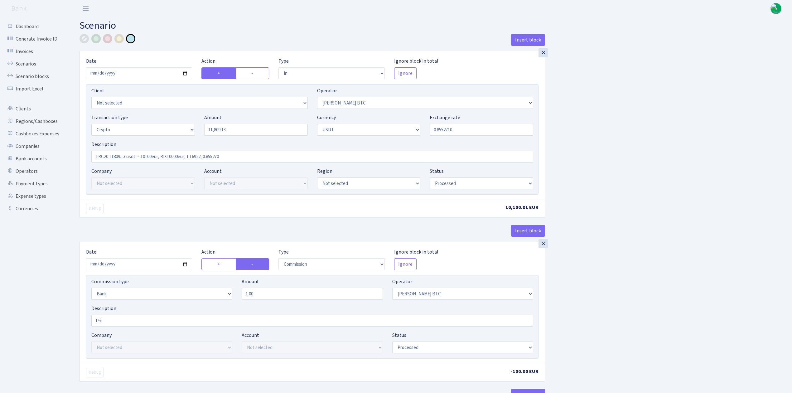
select select "processed"
select select "out"
select select "259"
select select "15"
select select "6"
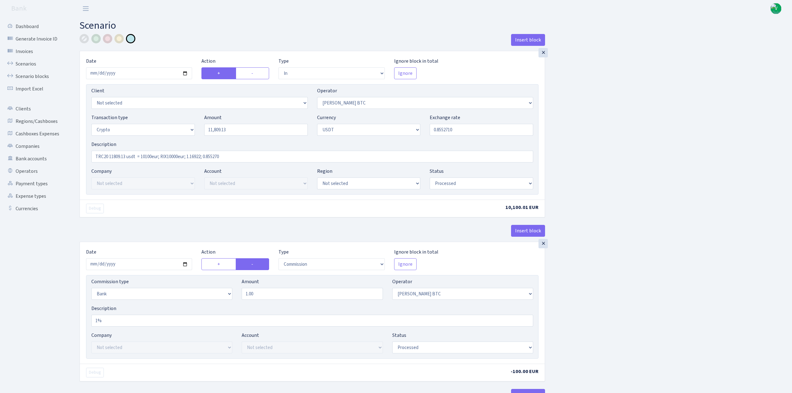
select select "processed"
click at [26, 59] on link "Scenarios" at bounding box center [34, 64] width 62 height 12
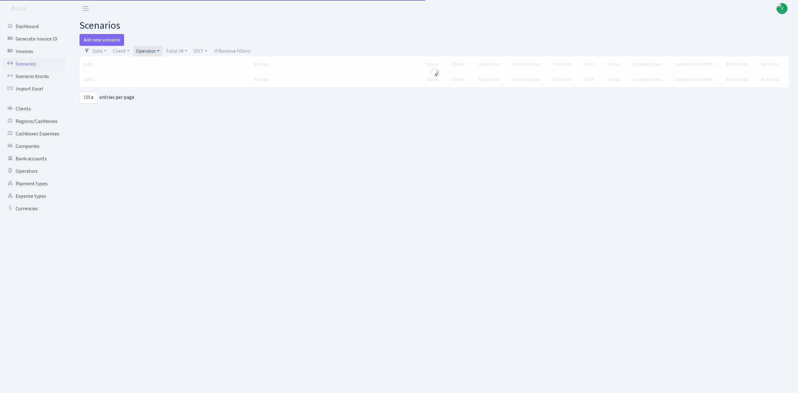
select select "100"
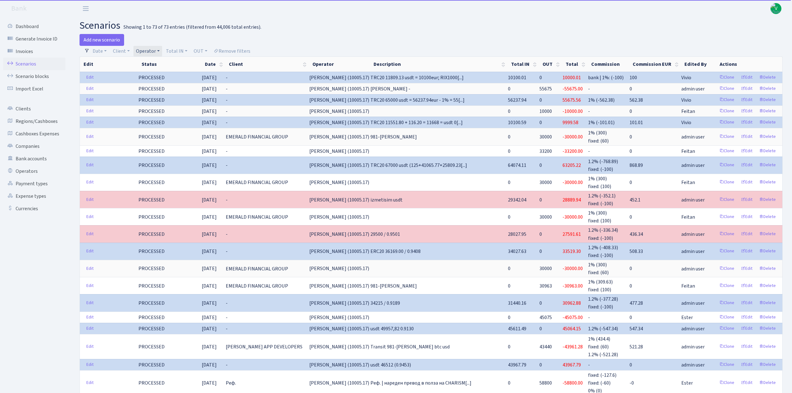
click at [157, 54] on link "Operator" at bounding box center [147, 51] width 29 height 11
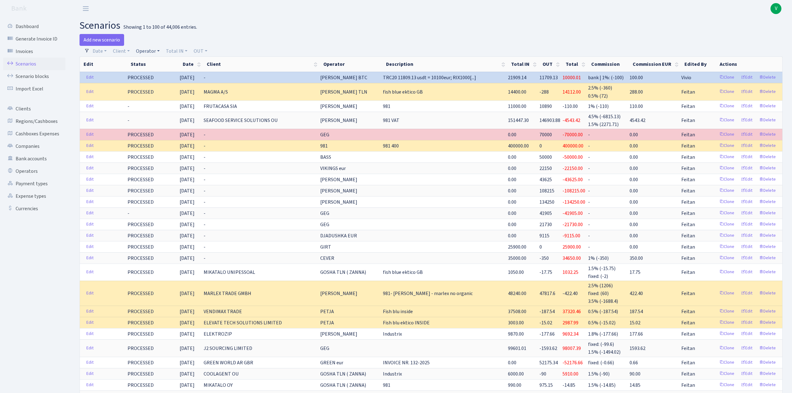
click at [144, 51] on link "Operator" at bounding box center [147, 51] width 29 height 11
click at [155, 70] on input "search" at bounding box center [158, 74] width 46 height 10
type input "geg"
click at [160, 85] on li "GEG" at bounding box center [158, 85] width 47 height 11
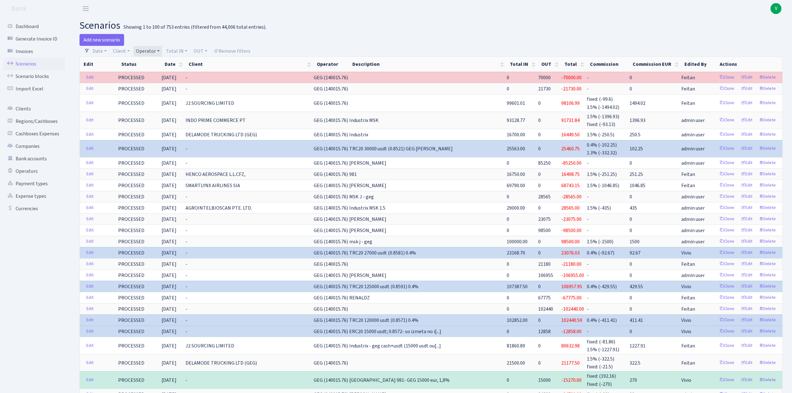
click at [157, 48] on link "Operator" at bounding box center [147, 51] width 29 height 11
click at [166, 109] on li "GEG USDT" at bounding box center [158, 103] width 47 height 11
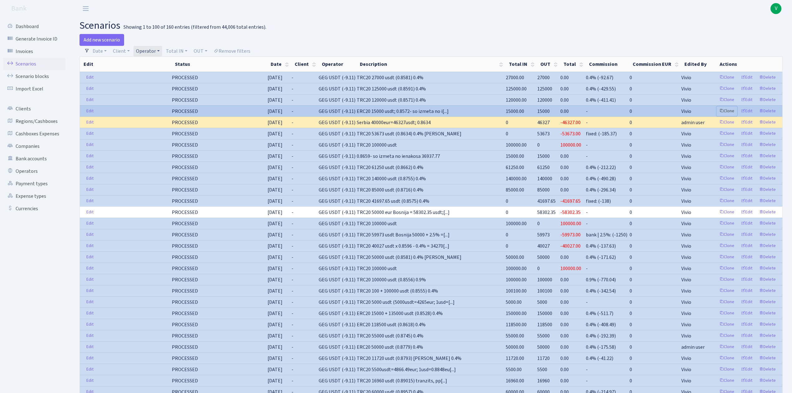
click at [727, 111] on link "Clone" at bounding box center [727, 111] width 21 height 10
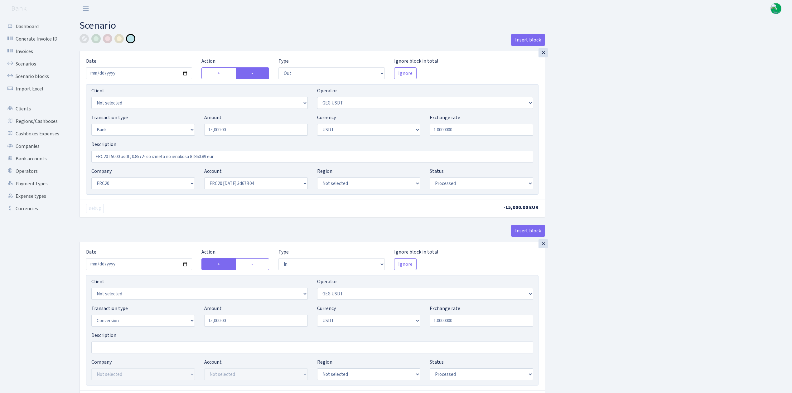
select select "out"
select select "250"
select select "2"
select select "6"
select select "21"
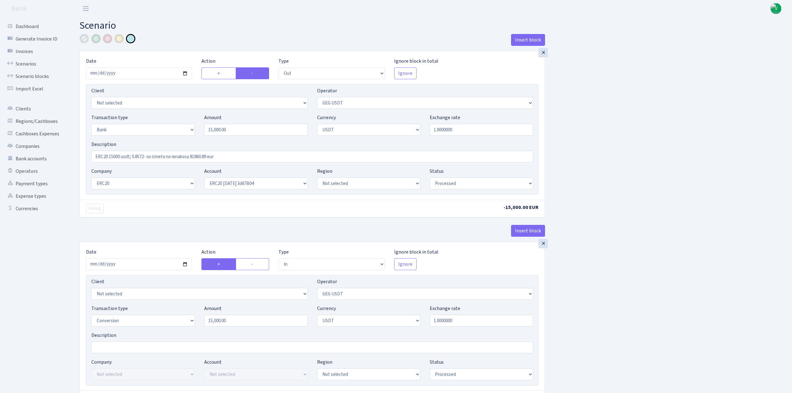
select select "62"
select select "processed"
select select "in"
select select "250"
select select "15"
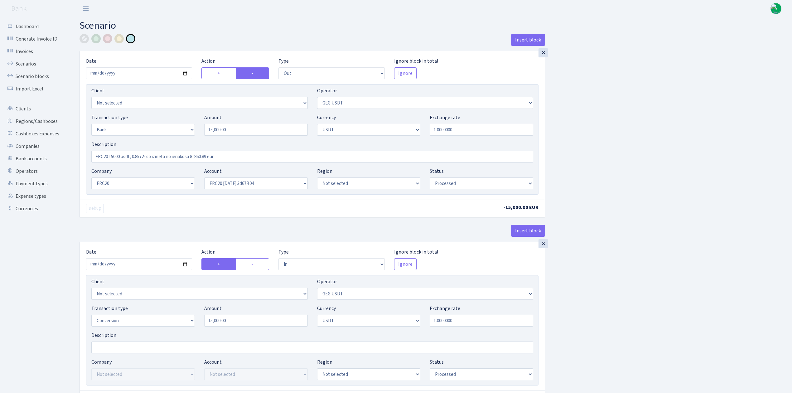
select select "6"
select select "processed"
select select "out"
select select "65"
select select "3"
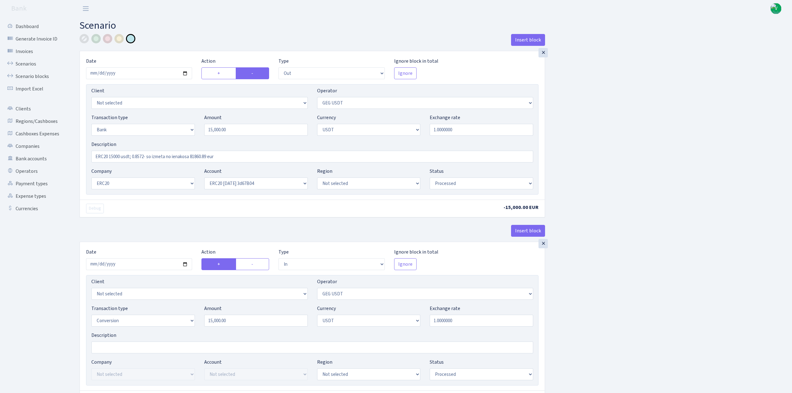
select select "6"
select select "processed"
click at [185, 72] on input "2025-08-12" at bounding box center [139, 73] width 106 height 12
type input "2025-09-11"
drag, startPoint x: 233, startPoint y: 128, endPoint x: 182, endPoint y: 121, distance: 51.6
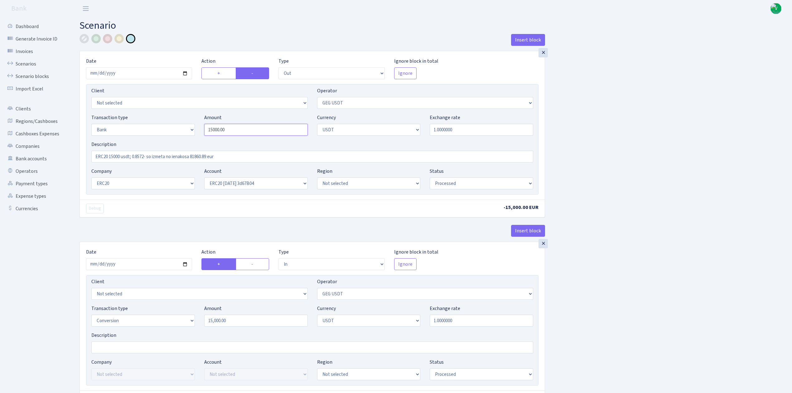
click at [182, 121] on div "Transaction type Not selected 981 ELF FISH crypto GIRT IVO dekl MM-BALTIC eur U…" at bounding box center [312, 127] width 451 height 27
type input "2"
click at [119, 157] on input "ERC20 15000 usdt; 0.8572- so izmeta no ienakosa 81860.89 eur" at bounding box center [312, 157] width 442 height 12
type input "35,000.00"
drag, startPoint x: 103, startPoint y: 157, endPoint x: 76, endPoint y: 151, distance: 27.2
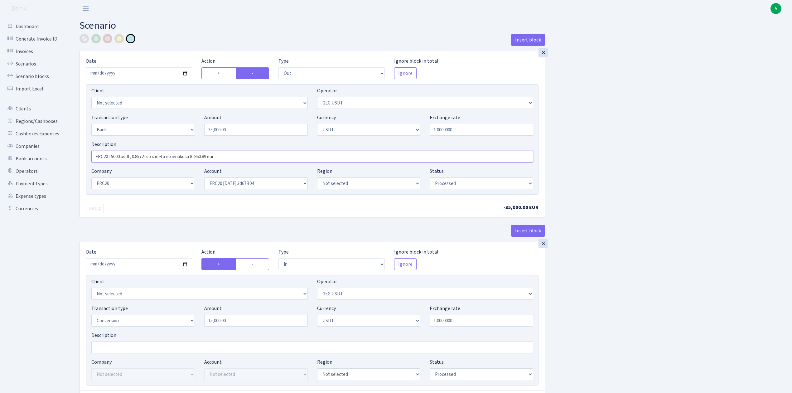
click at [76, 151] on div "Insert block × Date 2025-09-11 Action + - Type --- In Out Commission Field requ…" at bounding box center [312, 342] width 475 height 617
drag, startPoint x: 109, startPoint y: 154, endPoint x: 120, endPoint y: 156, distance: 11.4
click at [120, 156] on input "TRC20 15000 usdt; 0.8572- so izmeta no ienakosa 81860.89 eur" at bounding box center [312, 157] width 442 height 12
click at [145, 157] on input "TRC20 35000 usdt; 0.8572- so izmeta no ienakosa 81860.89 eur" at bounding box center [312, 157] width 442 height 12
click at [209, 156] on input "TRC20 35000 usdt; 0.8555- so izmeta no ienakosa 81860.89 eur" at bounding box center [312, 157] width 442 height 12
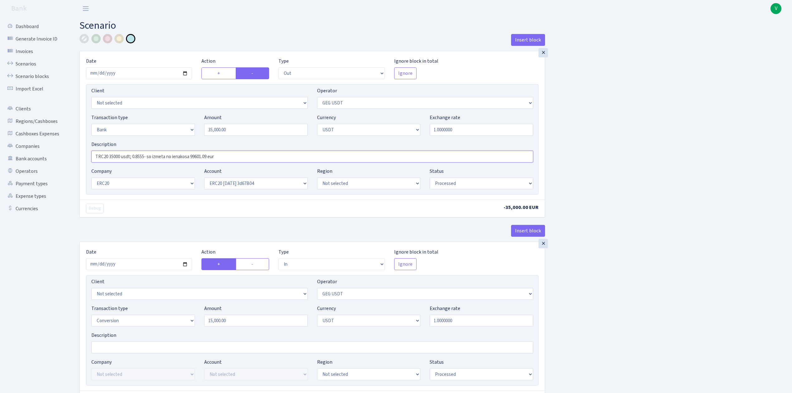
type input "TRC20 35000 usdt; 0.8555- so izmeta no ienakosa 99601.09 eur"
click at [133, 183] on select "Not selected ALFASTAR ATARA COMMERCE LTD CONTROL BASE CRYPTO TOMASS CRYPTO wall…" at bounding box center [143, 183] width 104 height 12
select select "20"
click at [91, 178] on select "Not selected ALFASTAR ATARA COMMERCE LTD CONTROL BASE CRYPTO TOMASS CRYPTO wall…" at bounding box center [143, 183] width 104 height 12
click at [225, 185] on select "Not selected TRC20 2024.08.01 S8dYrDY TRC20 2024.09.12 KEMg2gdc TRC20 2024.10.1…" at bounding box center [256, 183] width 104 height 12
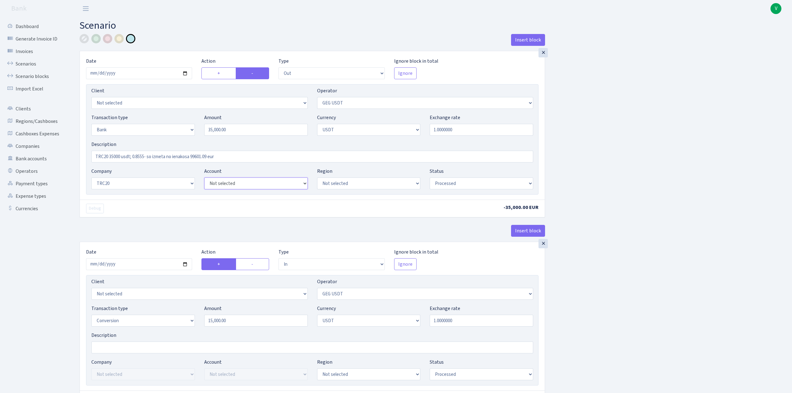
select select "61"
click at [204, 178] on select "Not selected TRC20 2024.08.01 S8dYrDY TRC20 2024.09.12 KEMg2gdc TRC20 2024.10.1…" at bounding box center [256, 183] width 104 height 12
click at [644, 256] on div "Insert block × Date 2025-09-11 Action + - Type --- In Out Commission Field requ…" at bounding box center [431, 342] width 713 height 617
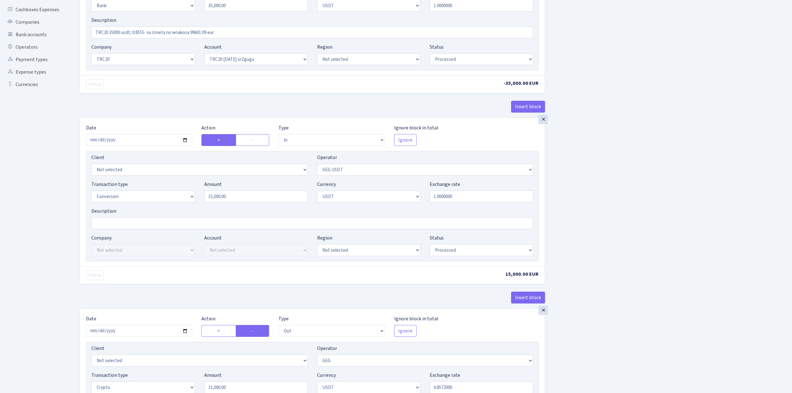
scroll to position [125, 0]
click at [186, 139] on input "2025-08-12" at bounding box center [139, 139] width 106 height 12
type input "2025-09-11"
drag, startPoint x: 223, startPoint y: 197, endPoint x: 179, endPoint y: 194, distance: 44.1
click at [179, 194] on div "Transaction type Not selected 981 ELF FISH crypto GIRT IVO dekl MM-BALTIC eur U…" at bounding box center [312, 193] width 451 height 27
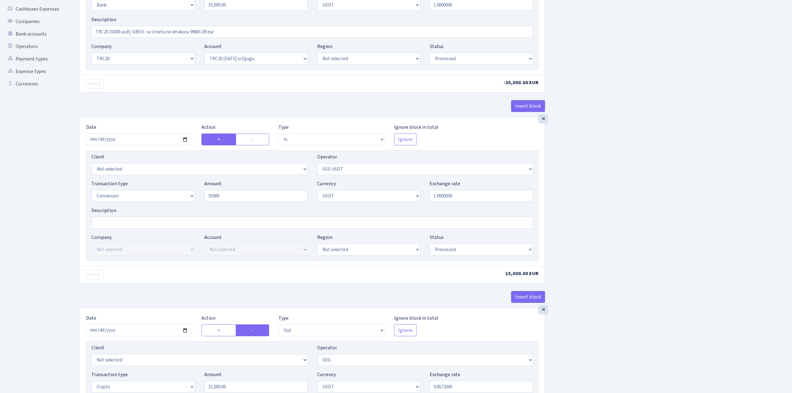
click at [648, 186] on div "Insert block × Date 2025-09-11 Action + - Type --- In Out Commission Field requ…" at bounding box center [431, 217] width 713 height 617
type input "35,000.00"
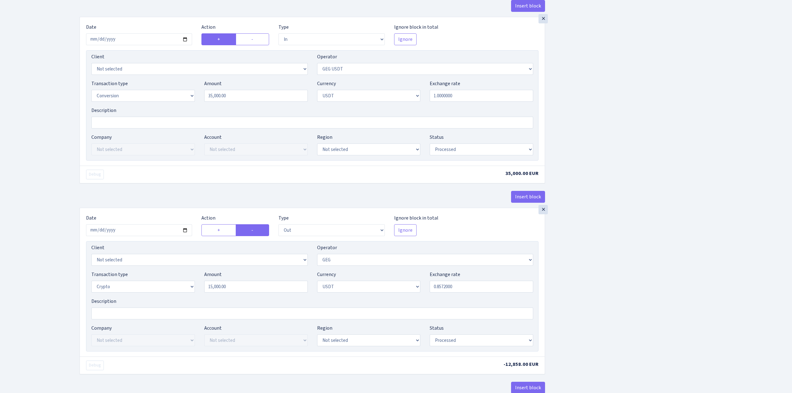
scroll to position [249, 0]
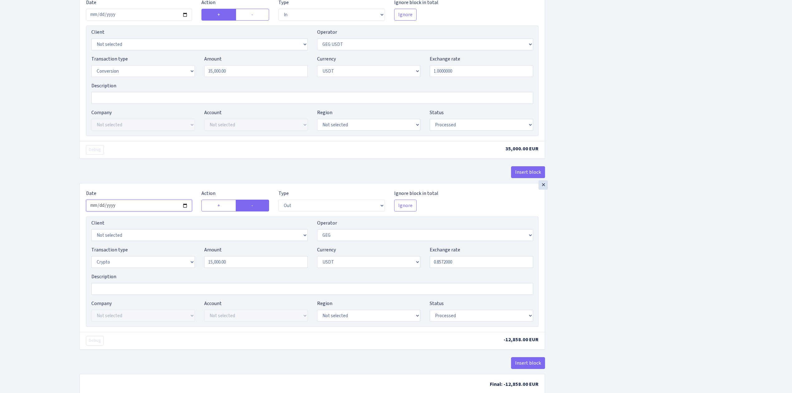
click at [185, 207] on input "2025-08-12" at bounding box center [139, 206] width 106 height 12
type input "2025-09-11"
drag, startPoint x: 211, startPoint y: 259, endPoint x: 195, endPoint y: 257, distance: 16.6
click at [195, 257] on div "Transaction type Not selected 981 ELF FISH crypto GIRT IVO dekl MM-BALTIC eur U…" at bounding box center [312, 259] width 451 height 27
click at [538, 261] on div "Client Not selected 1 KOC GEMICILIK VE TASIMACILIK 1/BALDERE-SILDEDZE SIGNE 1/S…" at bounding box center [312, 271] width 453 height 110
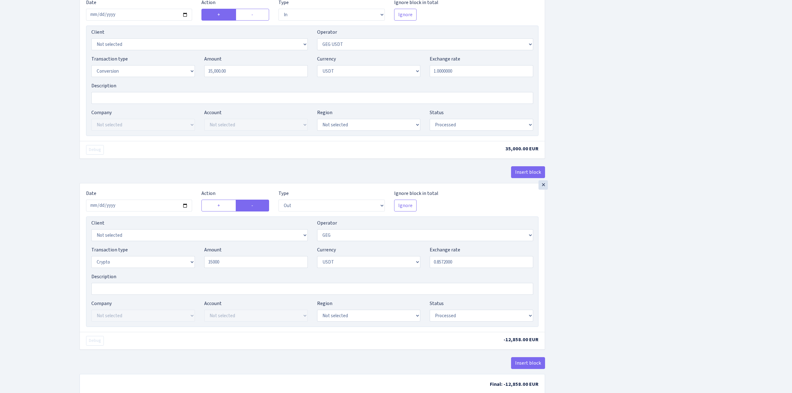
type input "35,000.00"
click at [616, 283] on div "Insert block × Date 2025-09-11 Action + - Type --- In Out Commission Field requ…" at bounding box center [431, 92] width 713 height 615
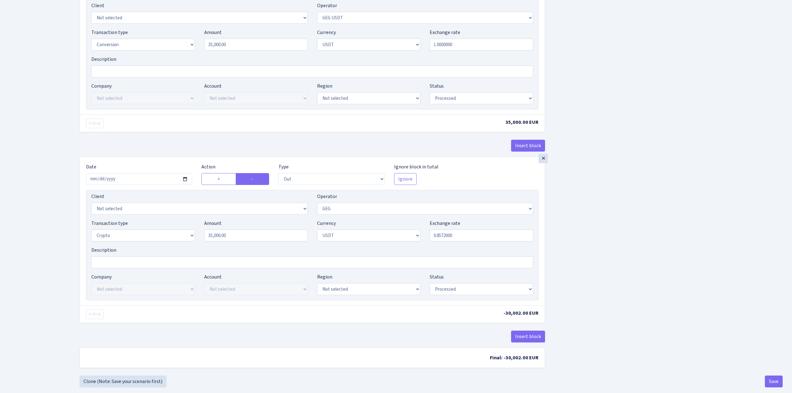
scroll to position [290, 0]
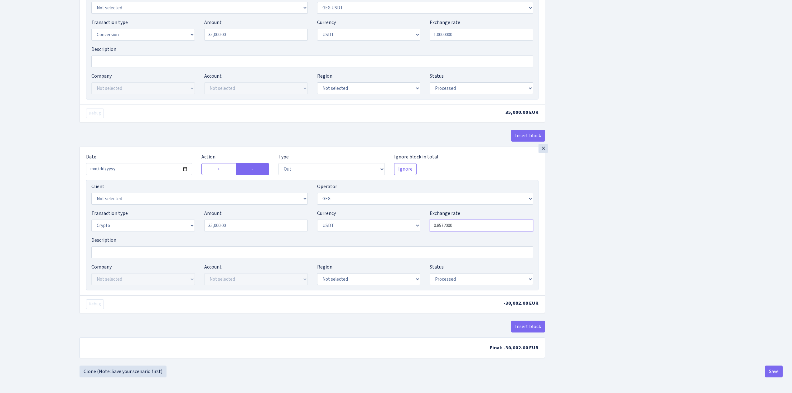
drag, startPoint x: 442, startPoint y: 224, endPoint x: 501, endPoint y: 230, distance: 60.2
click at [501, 230] on div "Transaction type Not selected 981 ELF FISH crypto GIRT IVO dekl MM-BALTIC eur U…" at bounding box center [312, 223] width 451 height 27
click at [652, 222] on div "Insert block × Date 2025-09-11 Action + - Type --- In Out Commission Field requ…" at bounding box center [431, 56] width 713 height 617
type input "0.8555000"
click at [780, 369] on button "Save" at bounding box center [774, 371] width 18 height 12
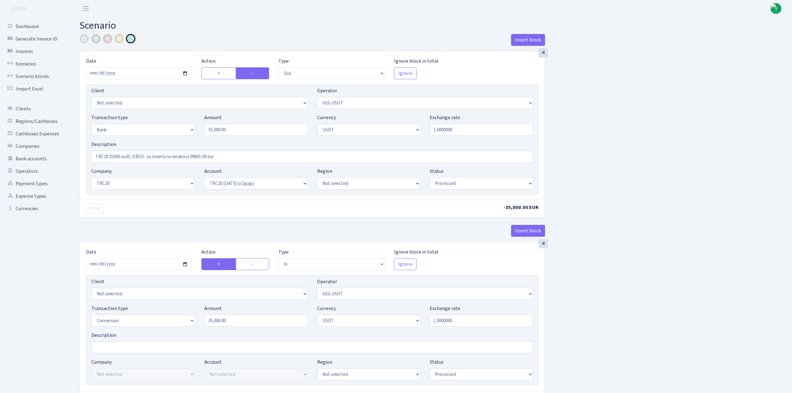
select select "out"
select select "250"
select select "2"
select select "6"
select select "20"
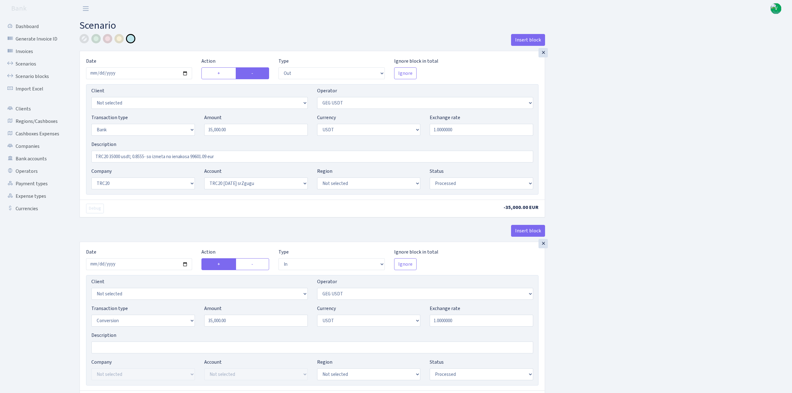
select select "61"
select select "processed"
select select "in"
select select "250"
select select "15"
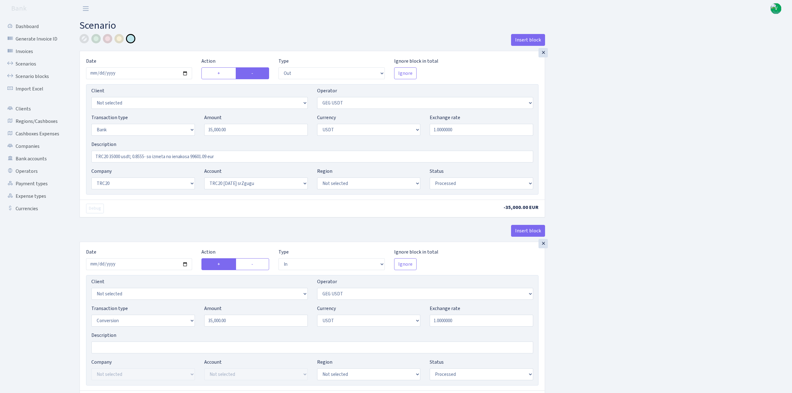
select select "6"
select select "processed"
select select "out"
select select "65"
select select "3"
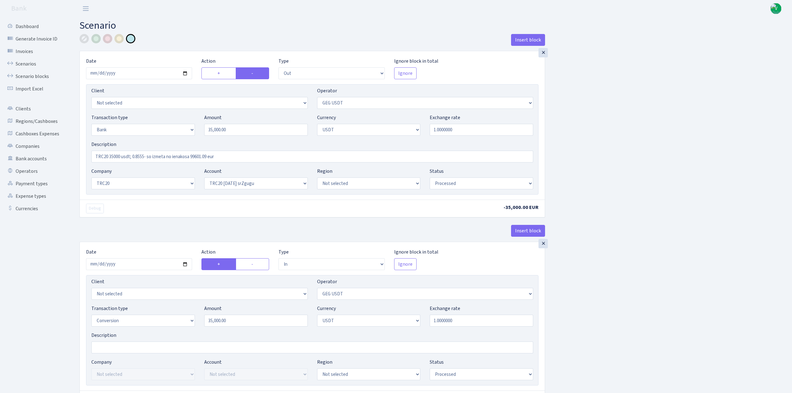
select select "6"
select select "processed"
click at [24, 62] on link "Scenarios" at bounding box center [34, 64] width 62 height 12
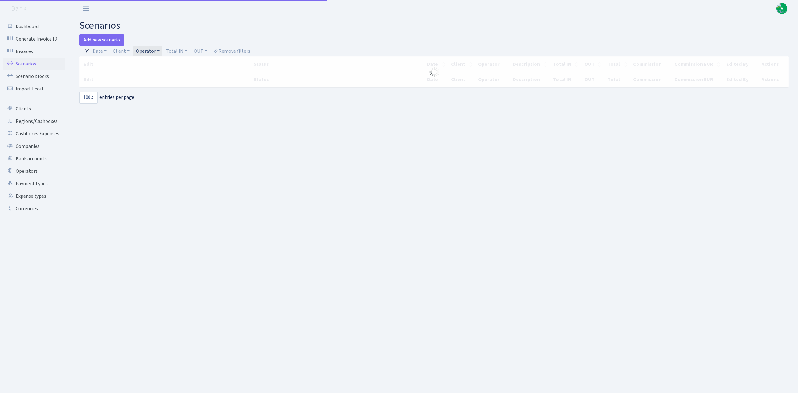
select select "100"
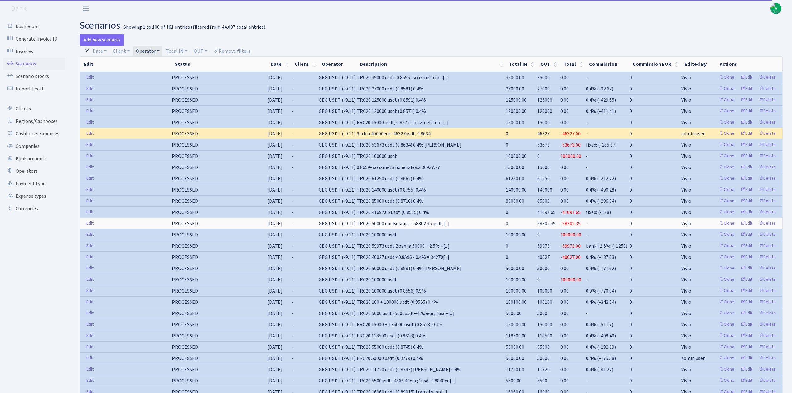
click at [153, 51] on link "Operator" at bounding box center [147, 51] width 29 height 11
click at [153, 87] on li "GEG" at bounding box center [158, 81] width 47 height 11
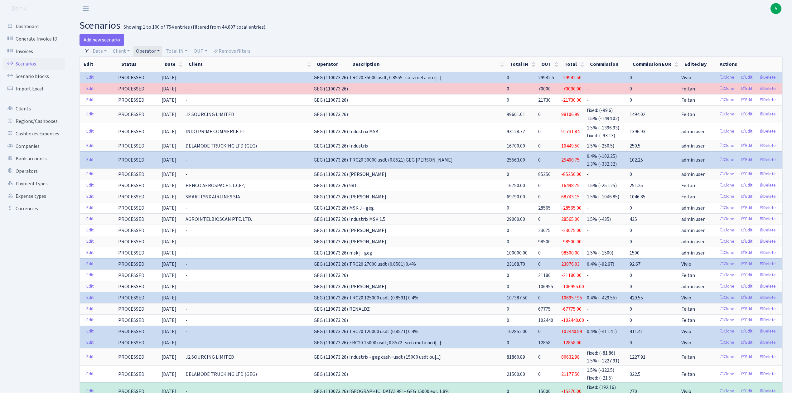
click at [148, 49] on link "Operator" at bounding box center [147, 51] width 29 height 11
select select
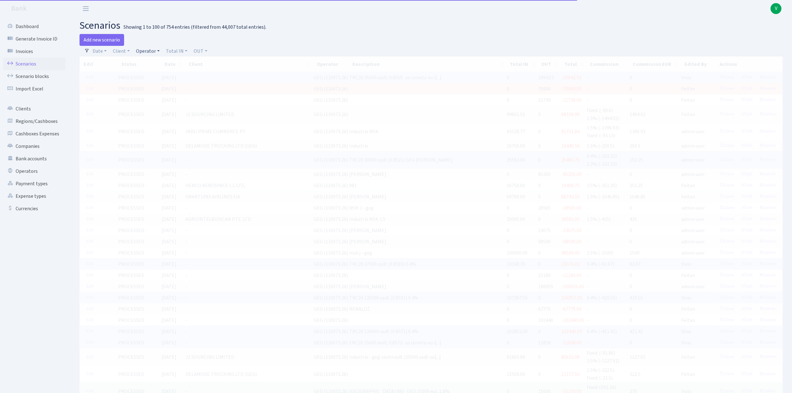
click at [138, 50] on link "Operator" at bounding box center [147, 51] width 29 height 11
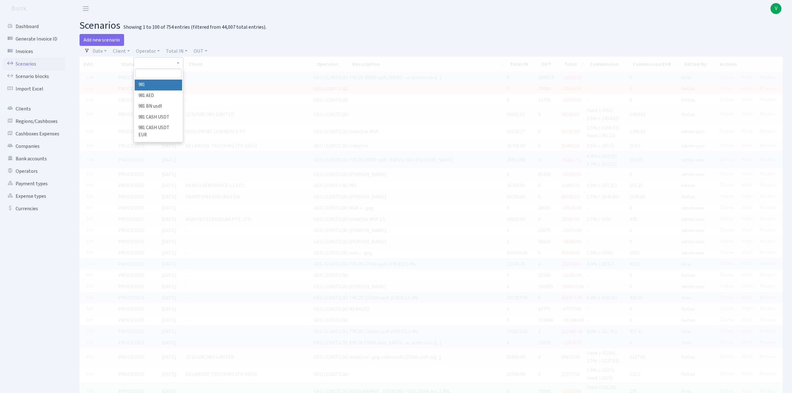
click at [143, 71] on input "search" at bounding box center [158, 74] width 46 height 10
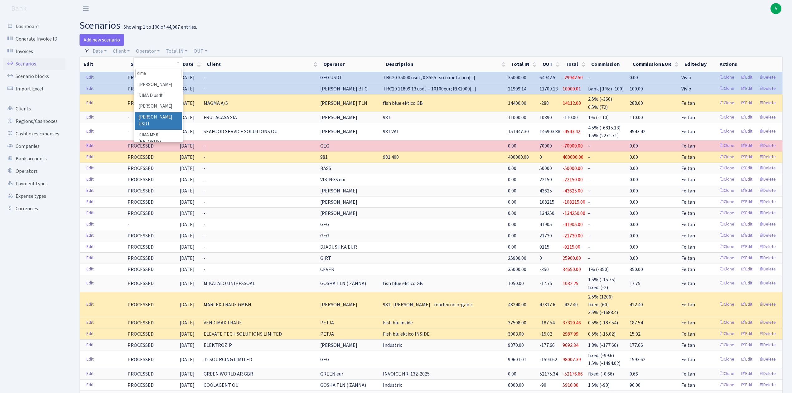
type input "dima"
click at [155, 118] on li "[PERSON_NAME] USDT" at bounding box center [158, 121] width 47 height 18
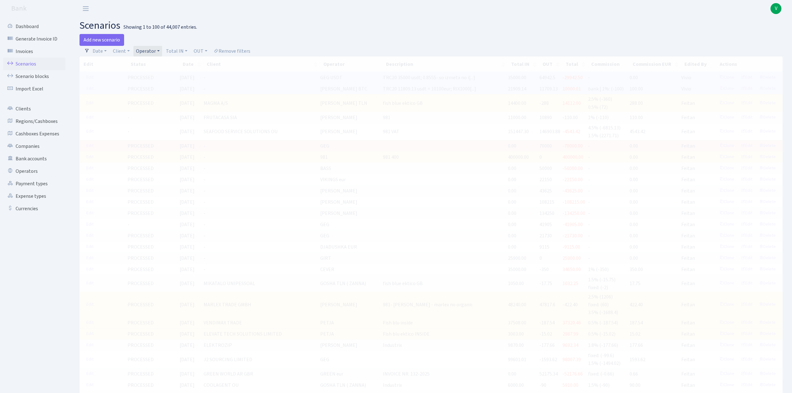
click at [151, 49] on link "Operator" at bounding box center [147, 51] width 29 height 11
select select
click at [146, 51] on link "Operator" at bounding box center [147, 51] width 29 height 11
click at [149, 72] on input "search" at bounding box center [158, 74] width 46 height 10
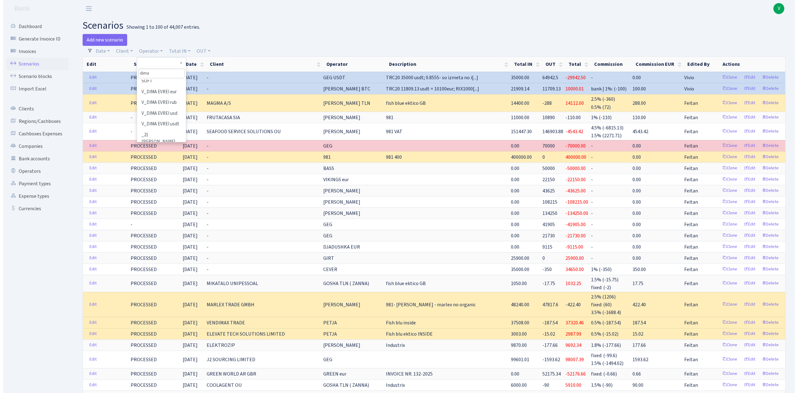
scroll to position [83, 0]
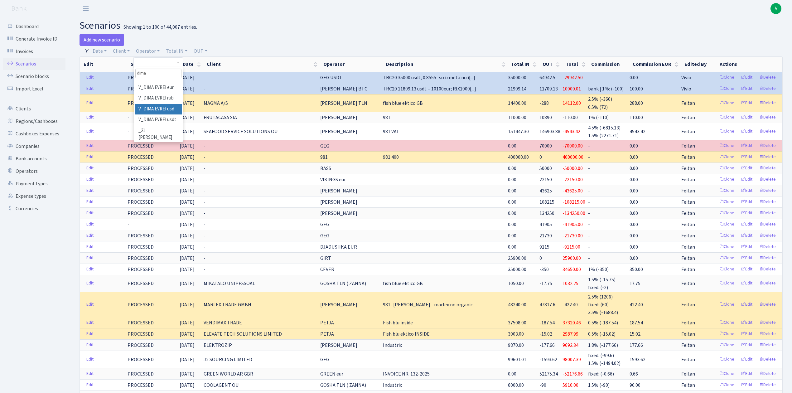
type input "dima"
click at [157, 115] on li "V_DIMA EVREI usd" at bounding box center [158, 109] width 47 height 11
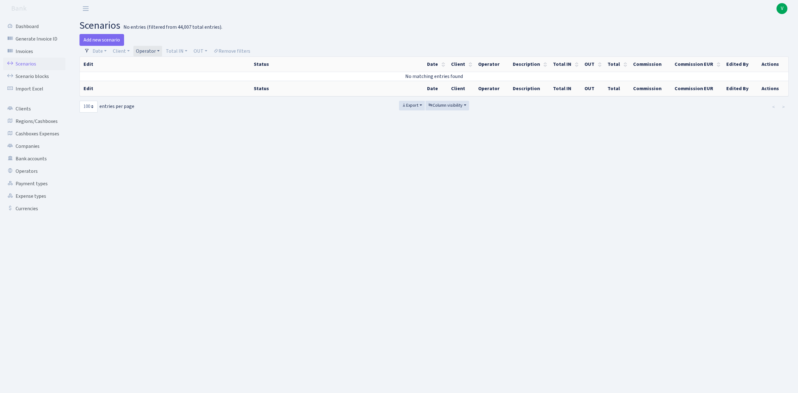
click at [147, 50] on link "Operator" at bounding box center [147, 51] width 29 height 11
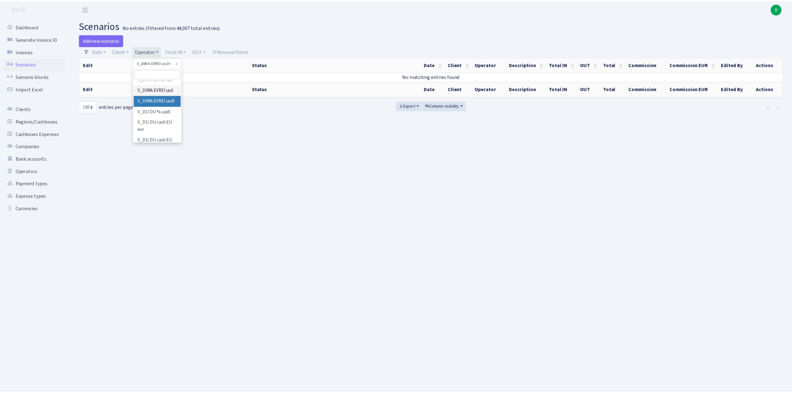
scroll to position [4296, 0]
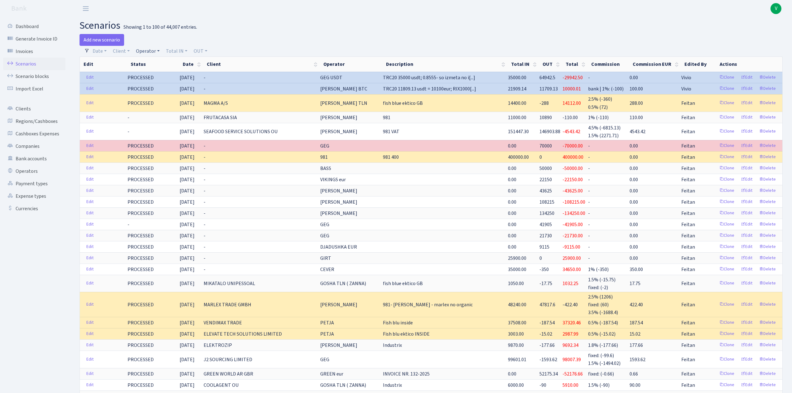
click at [151, 49] on link "Operator" at bounding box center [147, 51] width 29 height 11
click at [152, 74] on input "search" at bounding box center [158, 74] width 46 height 10
drag, startPoint x: 155, startPoint y: 74, endPoint x: 132, endPoint y: 69, distance: 23.1
type input "v"
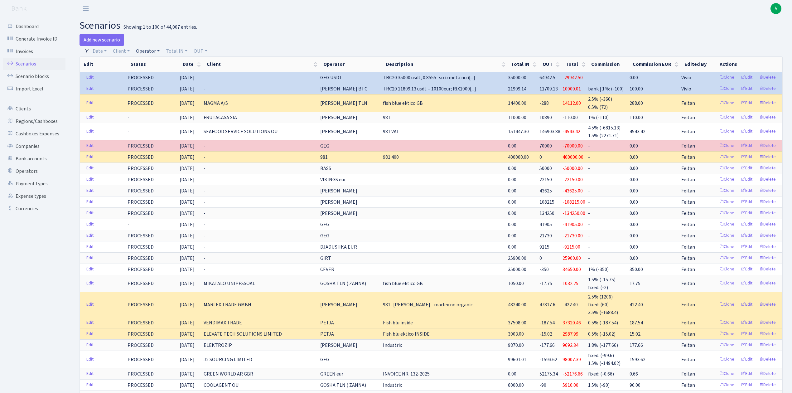
click at [145, 50] on link "Operator" at bounding box center [147, 51] width 29 height 11
click at [147, 74] on input "search" at bounding box center [158, 74] width 46 height 10
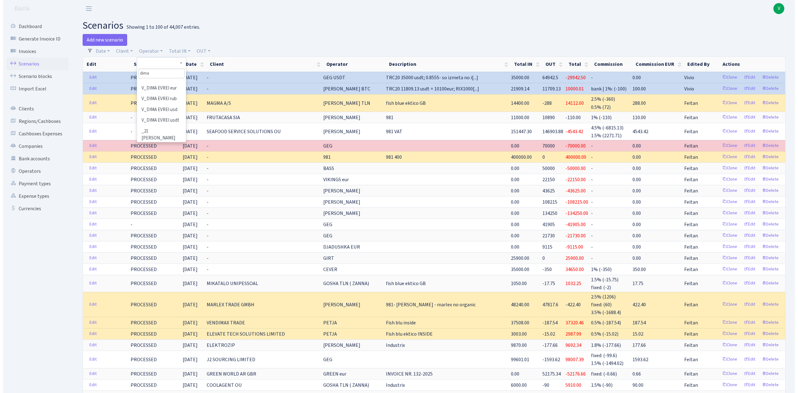
scroll to position [83, 0]
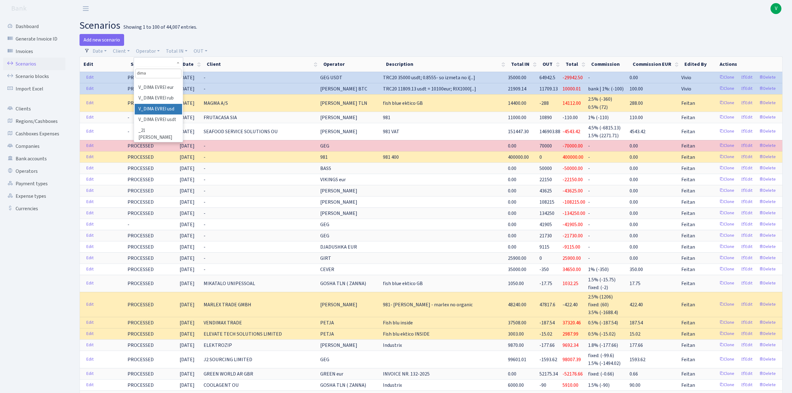
type input "dima"
click at [167, 115] on li "V_DIMA EVREI usd" at bounding box center [158, 109] width 47 height 11
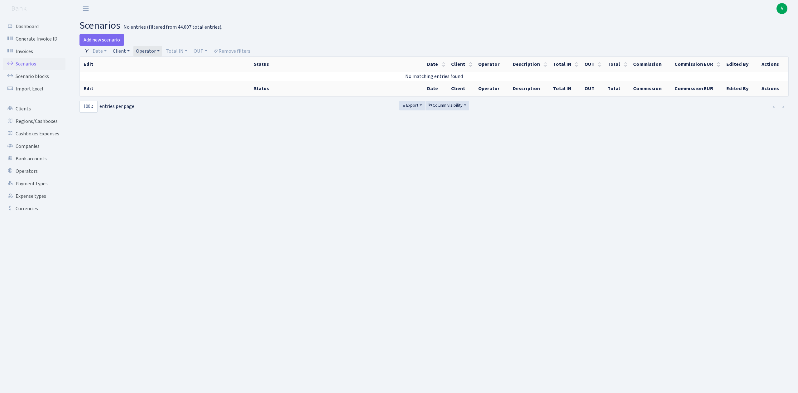
click at [117, 50] on link "Client" at bounding box center [121, 51] width 22 height 11
drag, startPoint x: 147, startPoint y: 34, endPoint x: 148, endPoint y: 39, distance: 5.1
click at [147, 35] on div "Add new scenario" at bounding box center [255, 40] width 350 height 12
click at [155, 54] on link "Operator" at bounding box center [147, 51] width 29 height 11
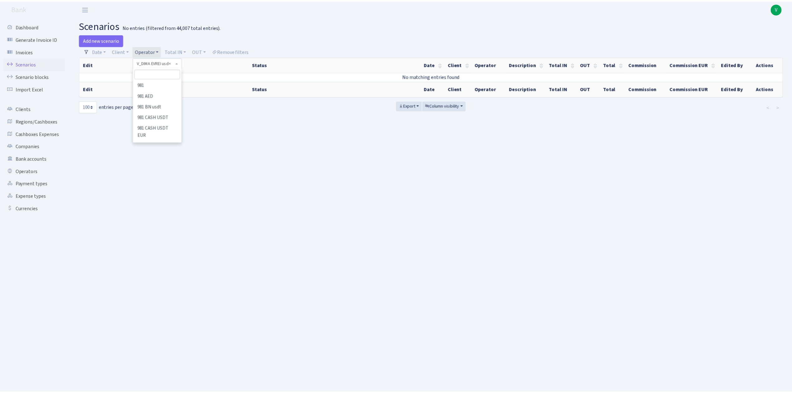
scroll to position [4263, 0]
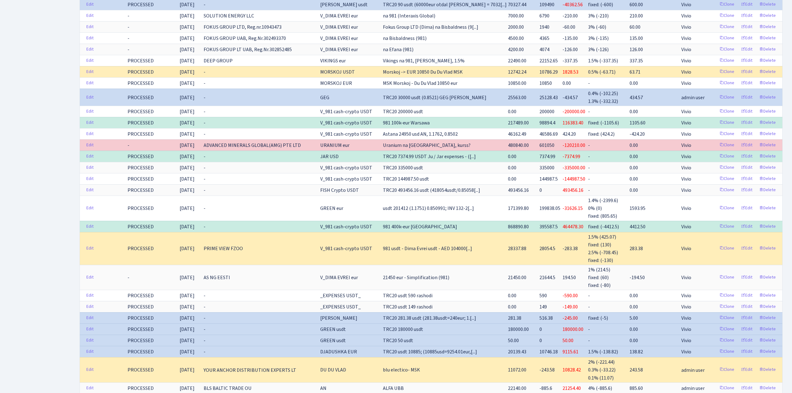
scroll to position [915, 0]
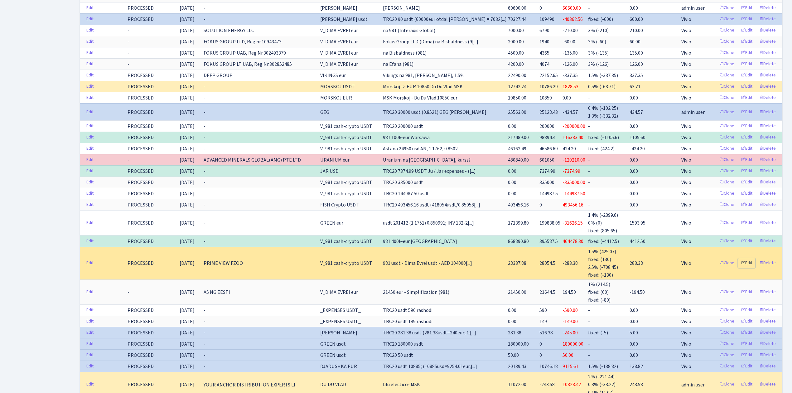
click at [748, 268] on link "Edit" at bounding box center [746, 263] width 17 height 10
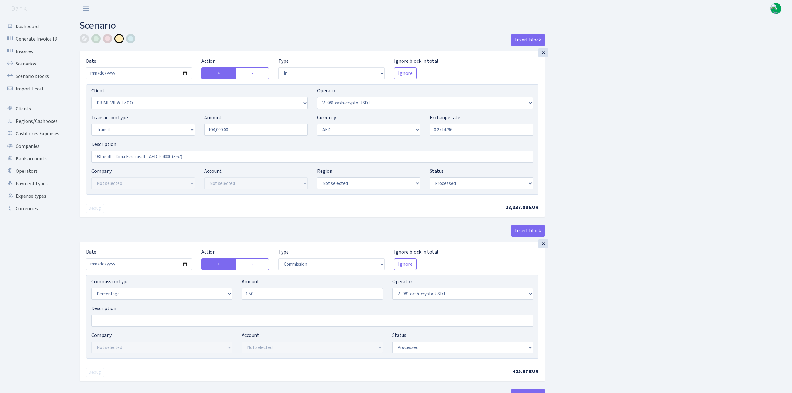
select select "in"
select select "3352"
select select "435"
select select "5"
select select "9"
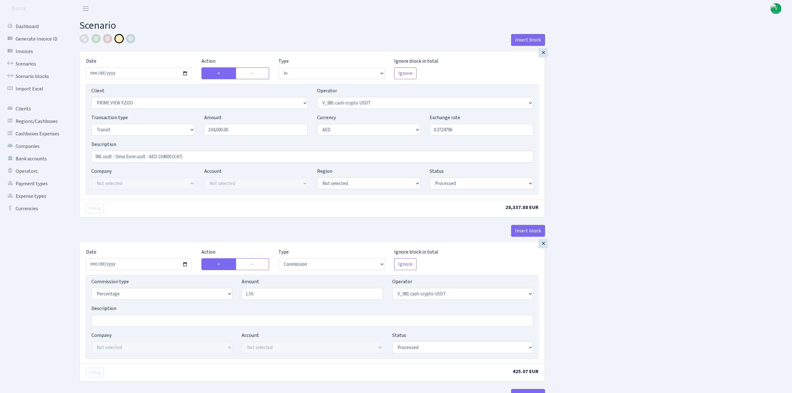
select select "processed"
select select "commission"
select select "435"
select select "processed"
select select "commission"
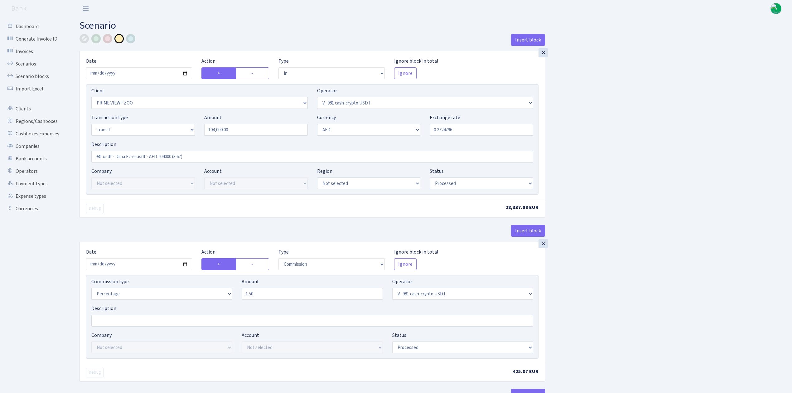
select select "fixed"
select select "435"
select select "processed"
select select "out"
select select "3353"
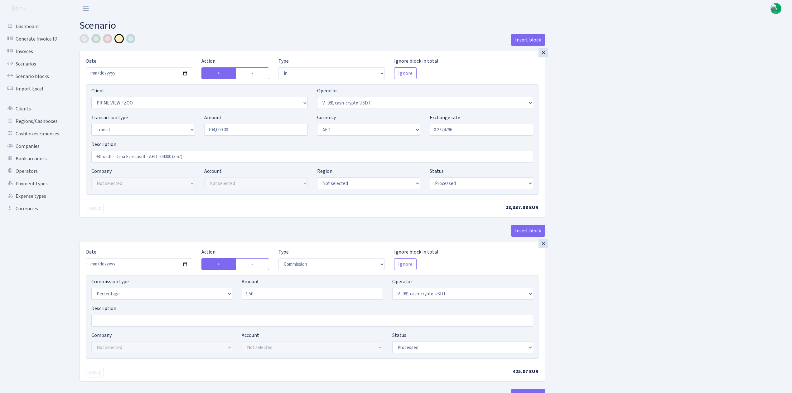
select select "432"
select select "5"
select select "9"
select select "processed"
select select "commission"
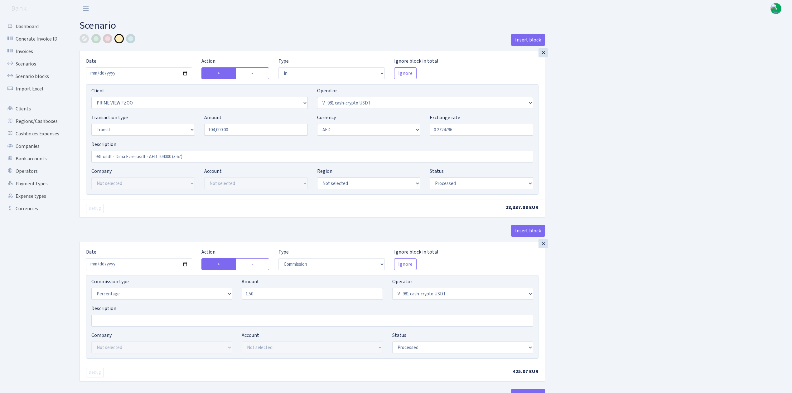
select select "432"
select select "processed"
select select "commission"
select select "fixed"
select select "432"
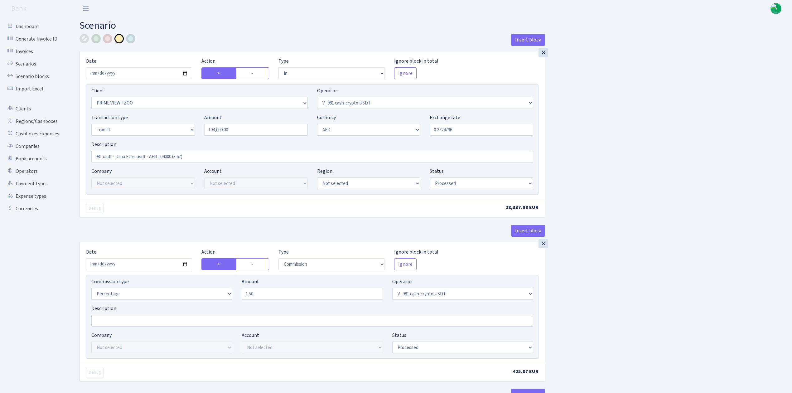
select select "processed"
click at [26, 64] on link "Scenarios" at bounding box center [34, 64] width 62 height 12
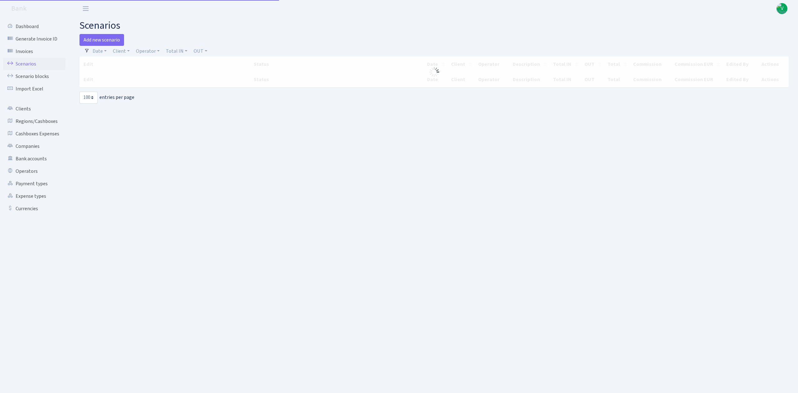
select select "100"
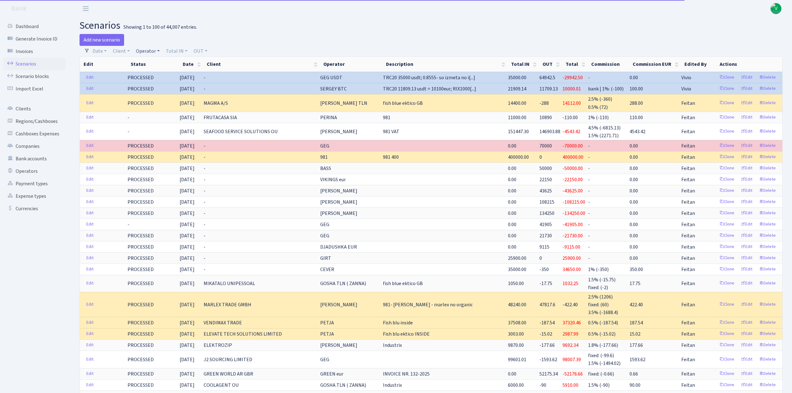
click at [155, 55] on link "Operator" at bounding box center [147, 51] width 29 height 11
click at [157, 72] on input "search" at bounding box center [158, 74] width 46 height 10
type input "v"
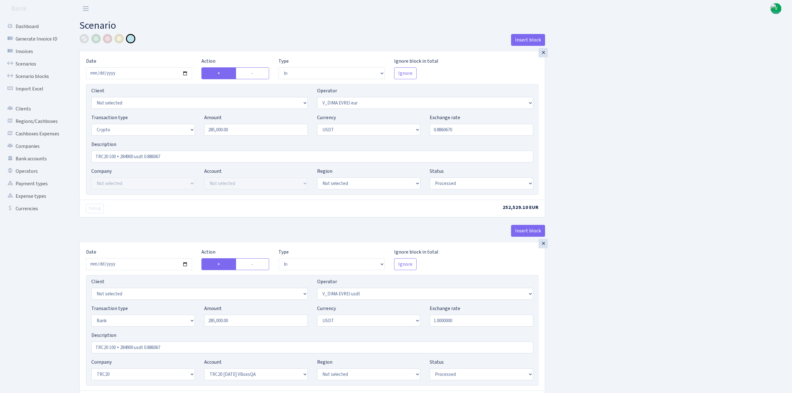
select select "in"
select select "431"
select select "3"
select select "6"
select select "processed"
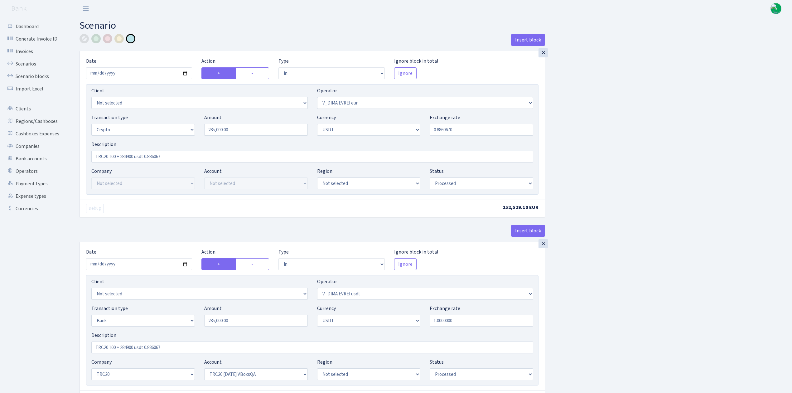
select select "in"
select select "432"
select select "2"
select select "6"
select select "20"
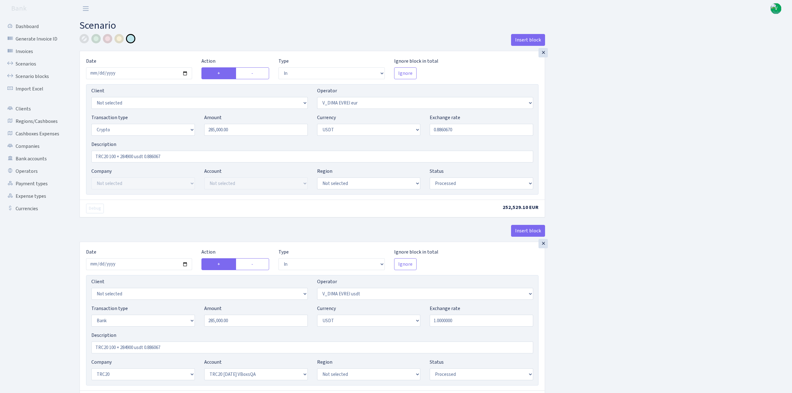
select select "57"
select select "processed"
select select "out"
select select "432"
select select "15"
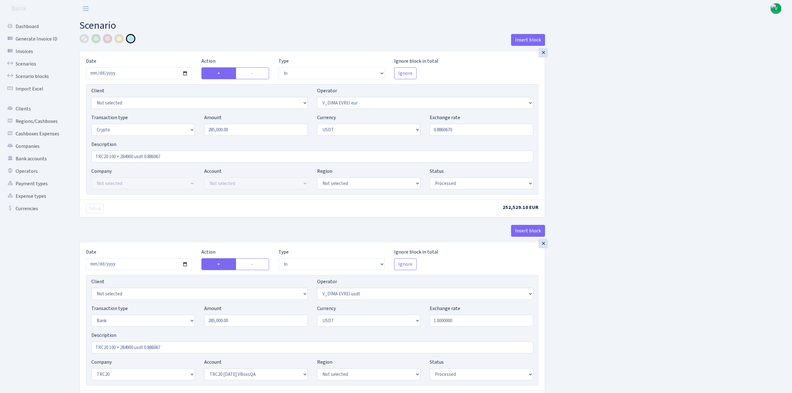
select select "6"
select select "processed"
click at [542, 53] on div "×" at bounding box center [543, 52] width 9 height 9
click at [542, 244] on div "×" at bounding box center [543, 243] width 9 height 9
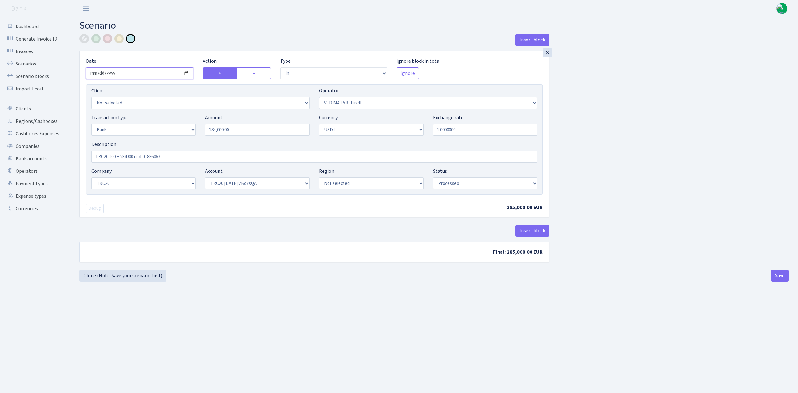
click at [187, 74] on input "2025-05-29" at bounding box center [139, 73] width 107 height 12
type input "2025-09-11"
drag, startPoint x: 240, startPoint y: 132, endPoint x: 195, endPoint y: 120, distance: 46.9
click at [195, 120] on div "Transaction type Not selected 981 ELF FISH crypto GIRT IVO dekl MM-BALTIC eur U…" at bounding box center [315, 127] width 456 height 27
type input "29,176.00"
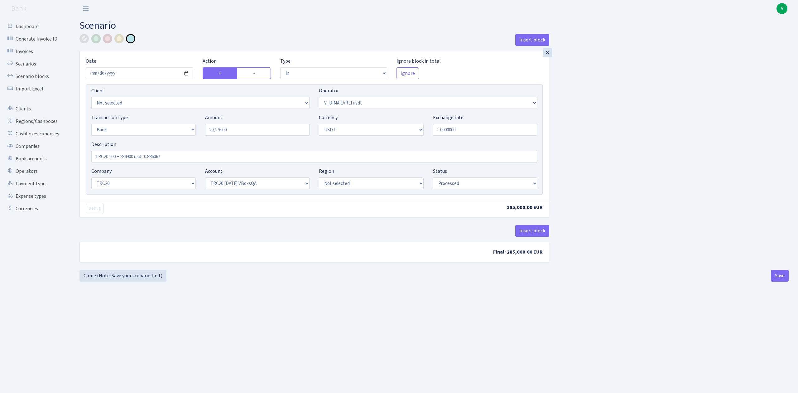
click at [216, 246] on b "Final: 285,000.00 EUR" at bounding box center [314, 252] width 469 height 20
drag, startPoint x: 109, startPoint y: 158, endPoint x: 177, endPoint y: 160, distance: 67.4
click at [177, 160] on input "TRC20 100 + 284900 usdt 0.886067" at bounding box center [314, 157] width 446 height 12
click at [239, 232] on div "Insert block" at bounding box center [315, 233] width 470 height 17
click at [163, 155] on input "TRC20 29176" at bounding box center [314, 157] width 446 height 12
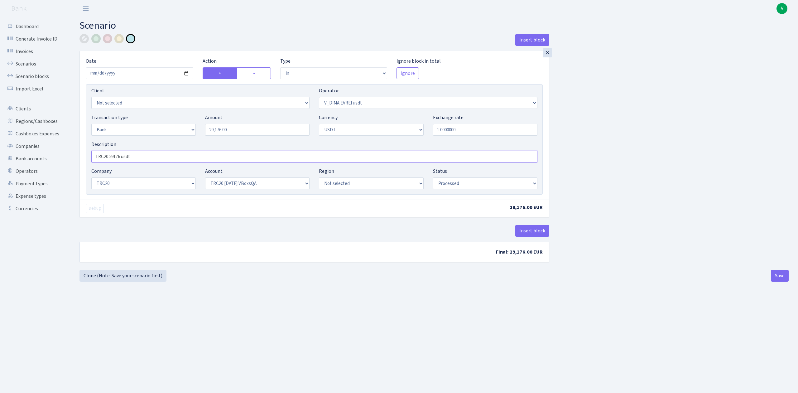
type input "TRC20 29176 usdt"
click at [206, 230] on div "Insert block" at bounding box center [315, 233] width 470 height 17
click at [231, 186] on select "Not selected TRC20 2024.08.01 S8dYrDY TRC20 2024.09.12 KEMg2gdc TRC20 2024.10.1…" at bounding box center [257, 183] width 104 height 12
select select "61"
click at [205, 178] on select "Not selected TRC20 2024.08.01 S8dYrDY TRC20 2024.09.12 KEMg2gdc TRC20 2024.10.1…" at bounding box center [257, 183] width 104 height 12
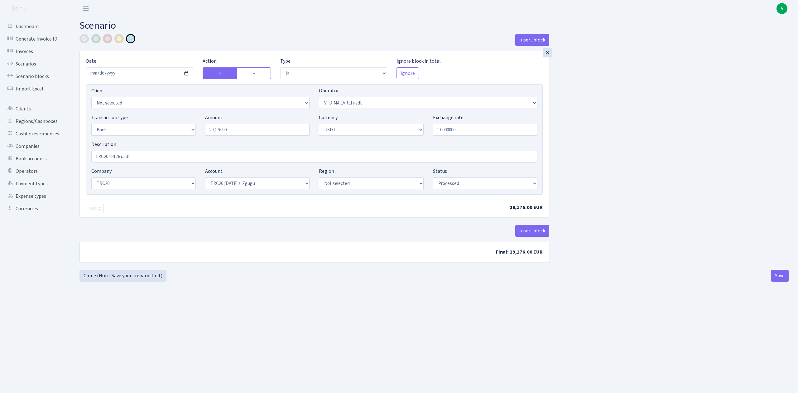
drag, startPoint x: 397, startPoint y: 334, endPoint x: 495, endPoint y: 338, distance: 98.0
click at [398, 334] on main "Scenario Insert block × Date 2025-09-11 Action + - Type --- In Out Commission F…" at bounding box center [434, 197] width 728 height 360
click at [780, 277] on button "Save" at bounding box center [780, 276] width 18 height 12
select select "in"
select select "432"
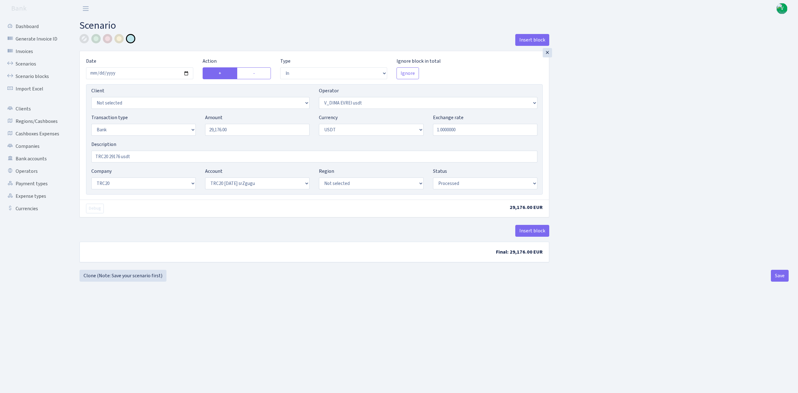
select select "2"
select select "6"
select select "20"
select select "61"
select select "processed"
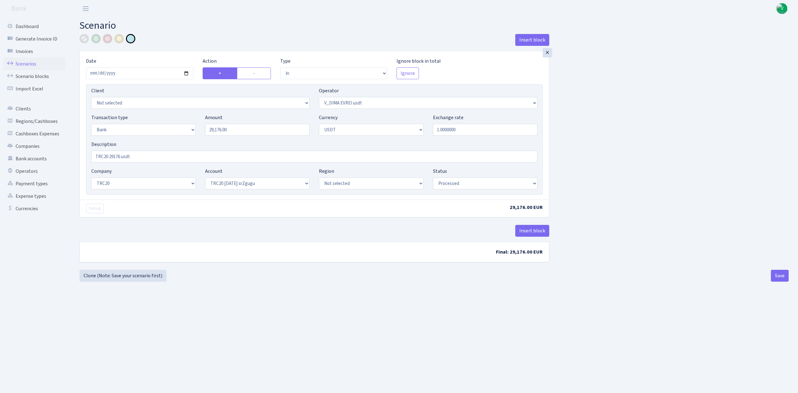
click at [34, 62] on link "Scenarios" at bounding box center [34, 64] width 62 height 12
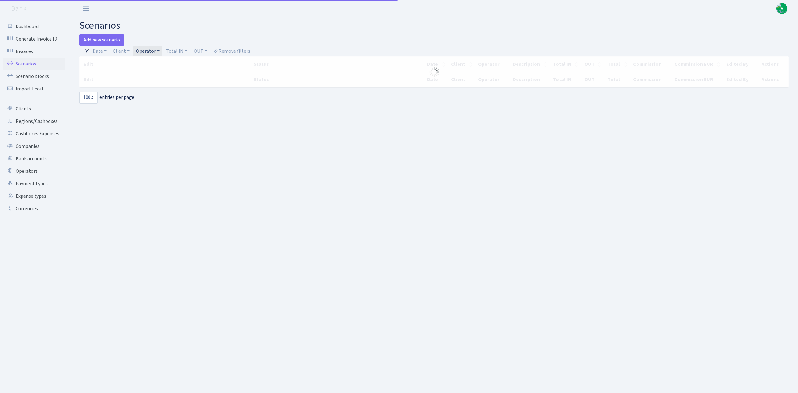
select select "100"
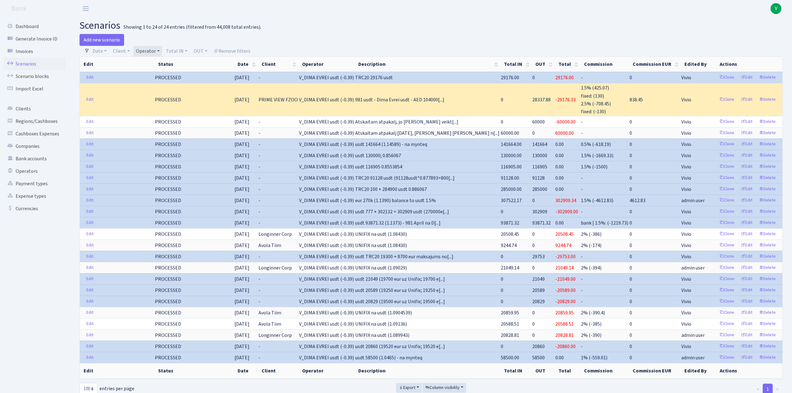
click at [148, 48] on link "Operator" at bounding box center [147, 51] width 29 height 11
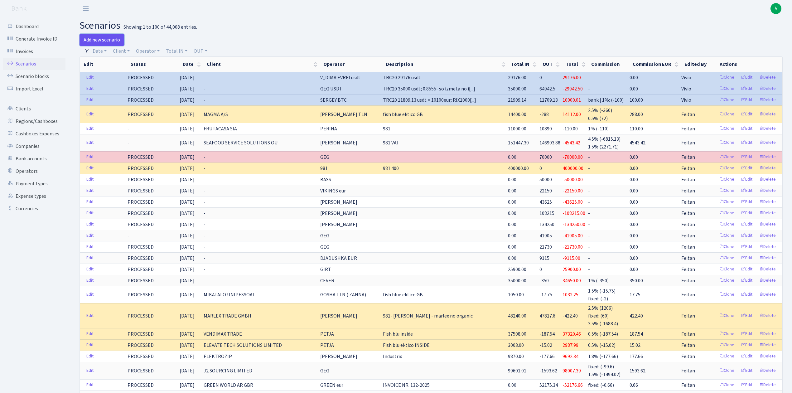
click at [116, 39] on link "Add new scenario" at bounding box center [102, 40] width 45 height 12
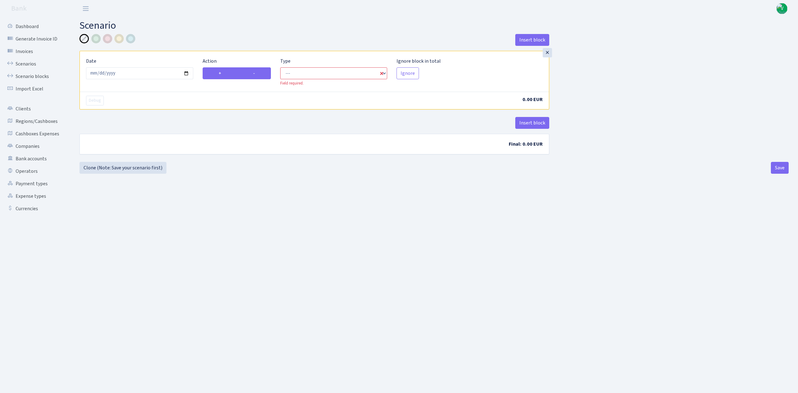
click at [254, 73] on label "-" at bounding box center [254, 73] width 34 height 12
click at [254, 73] on input "-" at bounding box center [255, 72] width 4 height 4
radio input "true"
radio input "false"
click at [299, 75] on select "--- In Out Commission" at bounding box center [333, 73] width 107 height 12
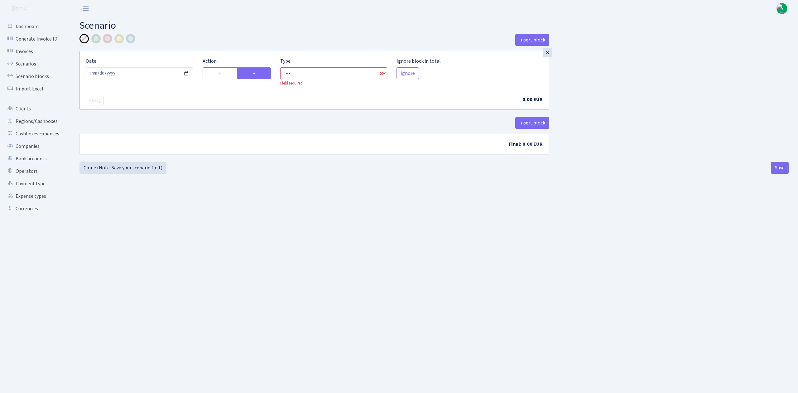
select select "out"
click at [280, 68] on select "--- In Out Commission" at bounding box center [333, 73] width 107 height 12
select select "1"
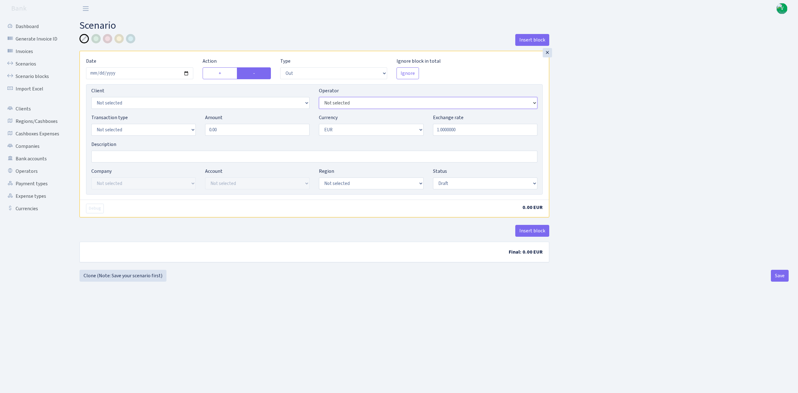
click at [383, 102] on select "Not selected 981 981 AED 981 BN usdt 981 CASH USDT 981 CASH USDT EUR 981 GOLD 9…" at bounding box center [428, 103] width 218 height 12
select select "435"
click at [319, 98] on select "Not selected 981 981 AED 981 BN usdt 981 CASH USDT 981 CASH USDT EUR 981 GOLD 9…" at bounding box center [428, 103] width 218 height 12
click at [139, 132] on select "Not selected 981 ELF FISH crypto [PERSON_NAME] MM-BALTIC eur UAB Bank Cash Cash…" at bounding box center [143, 130] width 104 height 12
select select "2"
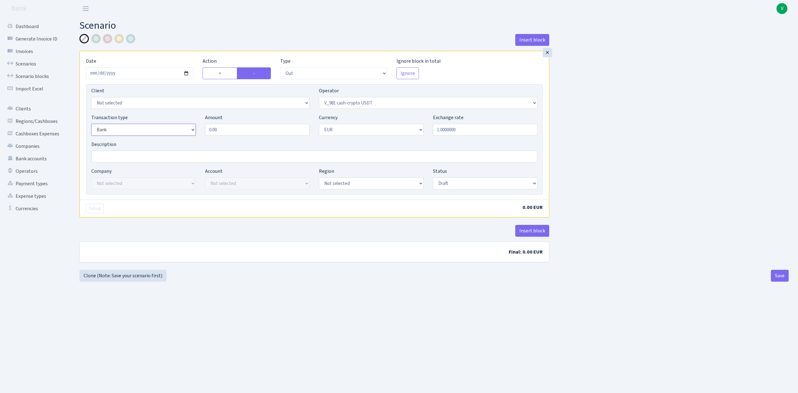
click at [91, 124] on select "Not selected 981 ELF FISH crypto GIRT IVO dekl MM-BALTIC eur UAB Bank Cash Cash…" at bounding box center [143, 130] width 104 height 12
drag, startPoint x: 230, startPoint y: 132, endPoint x: 161, endPoint y: 123, distance: 69.2
click at [162, 123] on div "Transaction type Not selected 981 ELF FISH crypto GIRT IVO dekl MM-BALTIC eur U…" at bounding box center [315, 127] width 456 height 27
click at [332, 134] on select "Not selected AED BGN BTC ETH EUR GBP JPN RUB TRX UAH" at bounding box center [371, 130] width 104 height 12
type input "50,000.00"
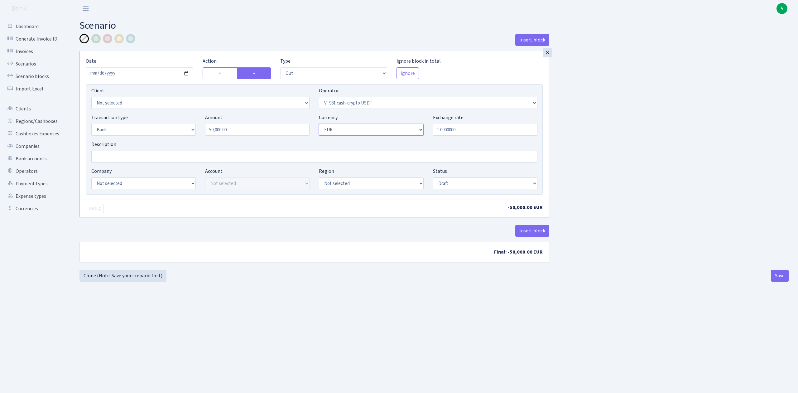
select select "6"
click at [319, 124] on select "Not selected AED BGN BTC ETH EUR GBP JPN RUB TRX UAH" at bounding box center [371, 130] width 104 height 12
click at [166, 155] on input "Description" at bounding box center [314, 157] width 446 height 12
type input "TRC20 50000 usdt"
click at [219, 289] on main "Scenario Insert block × Date 2025-09-11 Action + - Type --- In Out Commission F…" at bounding box center [434, 197] width 728 height 360
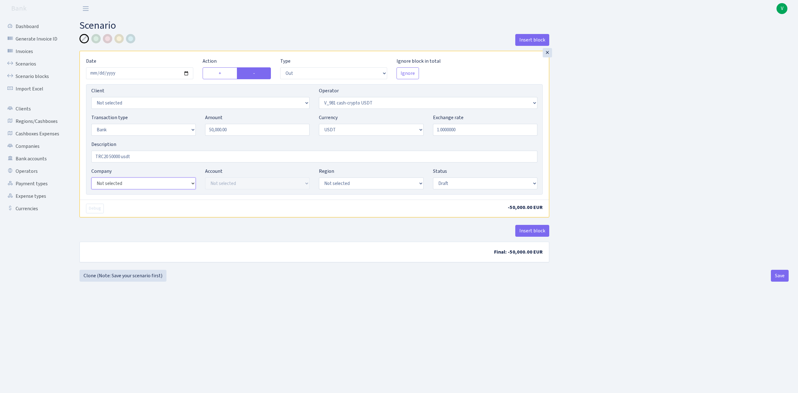
click at [172, 184] on select "Not selected ALFASTAR ATARA COMMERCE LTD CONTROL BASE CRYPTO TOMASS CRYPTO wall…" at bounding box center [143, 183] width 104 height 12
select select "20"
click at [91, 178] on select "Not selected ALFASTAR ATARA COMMERCE LTD CONTROL BASE CRYPTO TOMASS CRYPTO wall…" at bounding box center [143, 183] width 104 height 12
click at [250, 182] on select "Not selected TRC20 2024.08.01 S8dYrDY TRC20 2024.09.12 KEMg2gdc TRC20 2024.10.1…" at bounding box center [257, 183] width 104 height 12
select select "61"
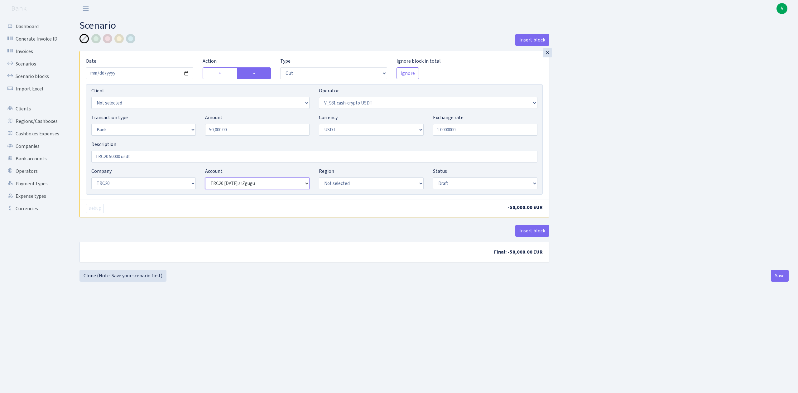
click at [205, 178] on select "Not selected TRC20 2024.08.01 S8dYrDY TRC20 2024.09.12 KEMg2gdc TRC20 2024.10.1…" at bounding box center [257, 183] width 104 height 12
click at [449, 182] on select "Draft Pending Later Never Processed" at bounding box center [485, 183] width 104 height 12
select select "processed"
click at [433, 178] on select "Draft Pending Later Never Processed" at bounding box center [485, 183] width 104 height 12
click at [447, 272] on div "Insert block × Date 2025-09-11 Action + - Type --- In Out Commission Field requ…" at bounding box center [434, 158] width 709 height 248
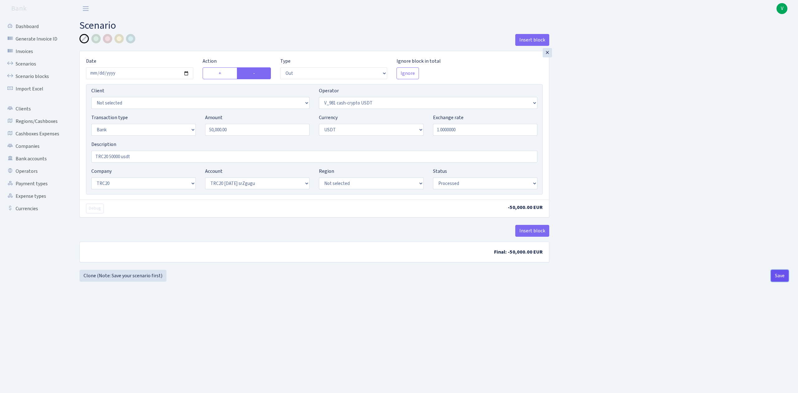
click at [779, 276] on button "Save" at bounding box center [780, 276] width 18 height 12
select select "out"
select select "435"
select select "2"
select select "6"
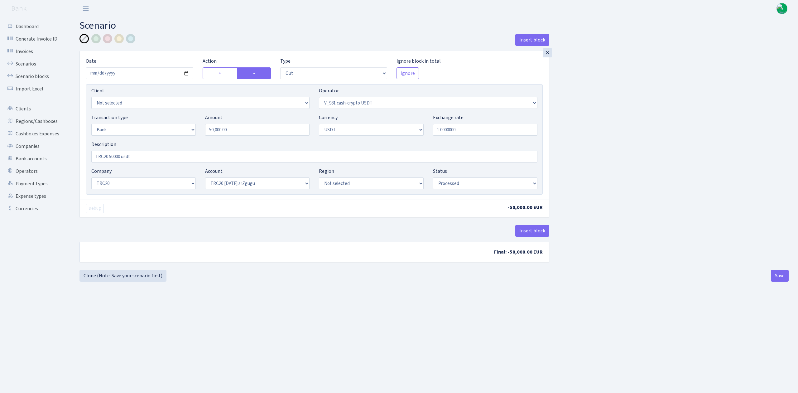
select select "20"
select select "61"
select select "processed"
click at [28, 60] on link "Scenarios" at bounding box center [34, 64] width 62 height 12
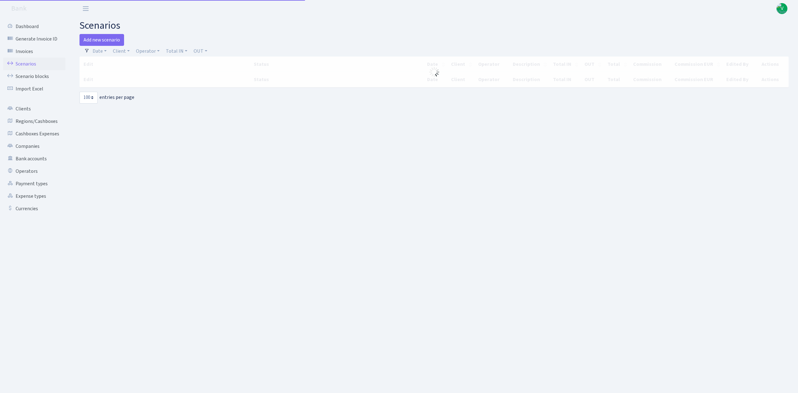
select select "100"
